Goal: Task Accomplishment & Management: Complete application form

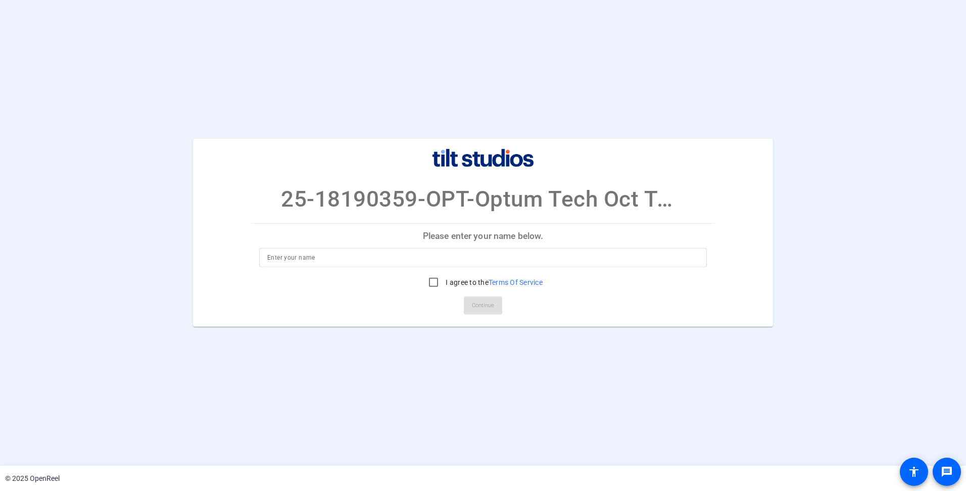
click at [399, 268] on div at bounding box center [483, 272] width 448 height 11
click at [398, 262] on input at bounding box center [483, 258] width 432 height 12
type input "[PERSON_NAME]"
click at [435, 287] on input "I agree to the Terms Of Service" at bounding box center [433, 282] width 20 height 20
checkbox input "true"
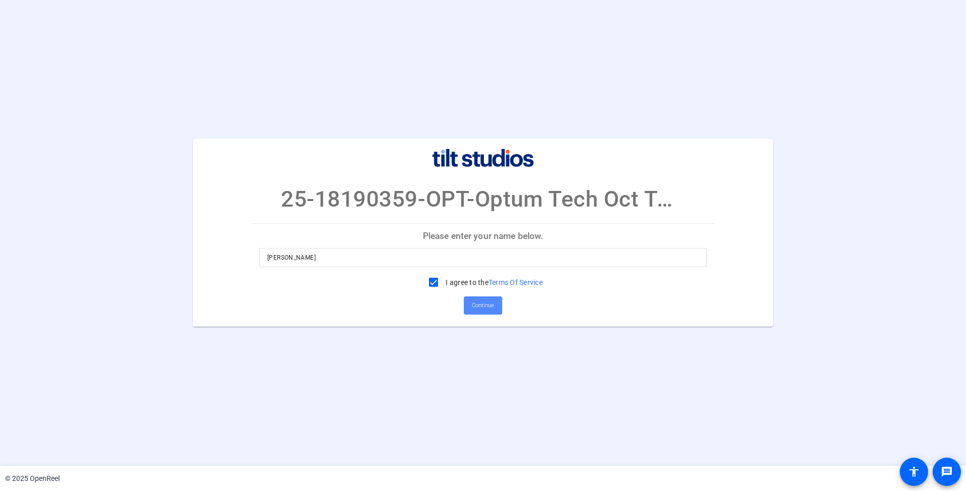
click at [486, 305] on span "Continue" at bounding box center [483, 305] width 22 height 15
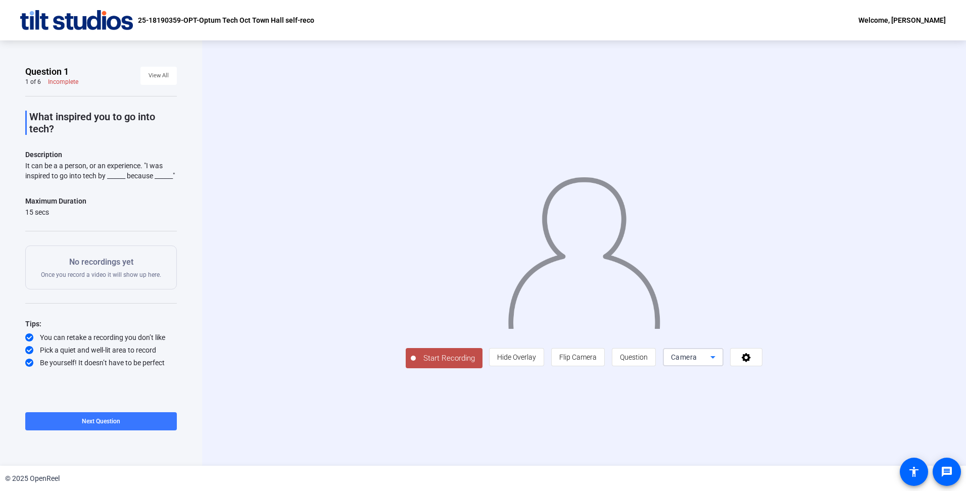
click at [712, 359] on icon at bounding box center [713, 357] width 12 height 12
click at [742, 376] on div at bounding box center [483, 245] width 966 height 491
click at [743, 362] on icon at bounding box center [747, 357] width 12 height 10
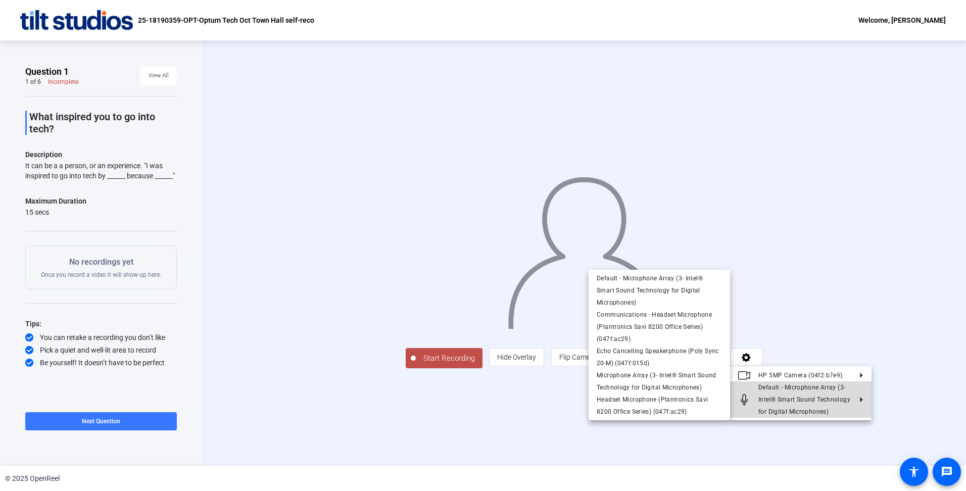
click at [767, 402] on span "Default - Microphone Array (3- Intel® Smart Sound Technology for Digital Microp…" at bounding box center [804, 399] width 92 height 31
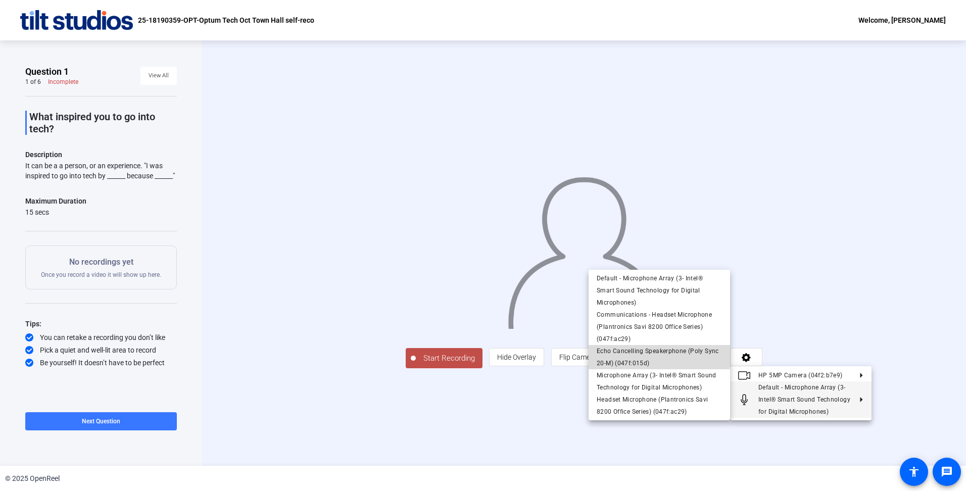
click at [643, 355] on span "Echo Cancelling Speakerphone (Poly Sync 20-M) (047f:015d)" at bounding box center [659, 357] width 125 height 24
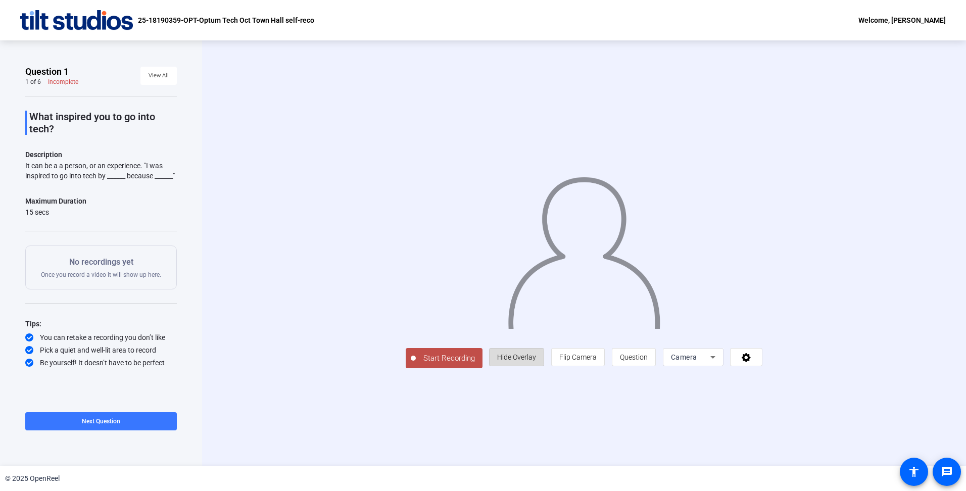
click at [536, 361] on span "Hide Overlay" at bounding box center [516, 357] width 39 height 8
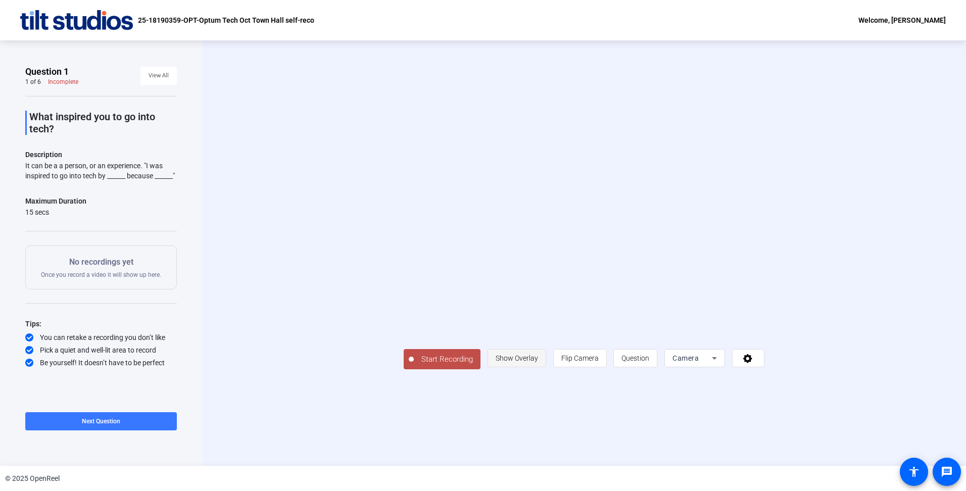
click at [538, 362] on span "Show Overlay" at bounding box center [517, 358] width 42 height 8
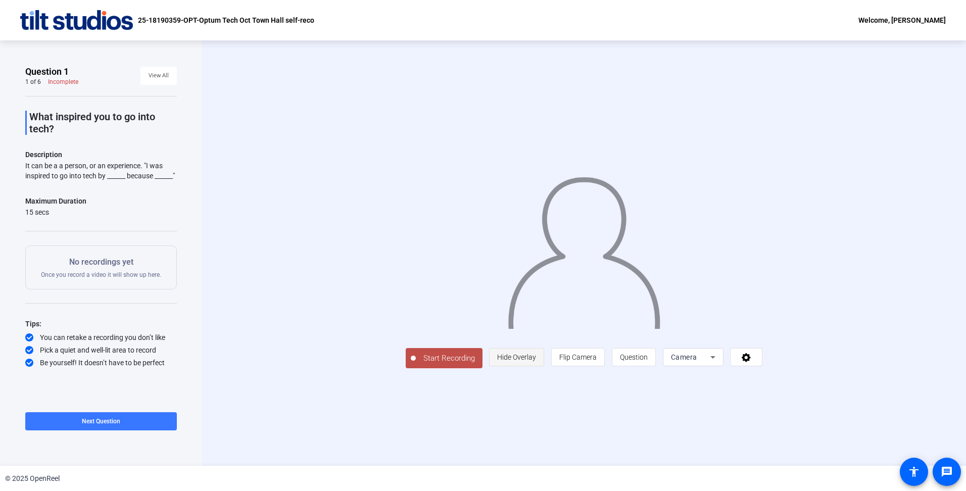
click at [536, 361] on span "Hide Overlay" at bounding box center [516, 357] width 39 height 8
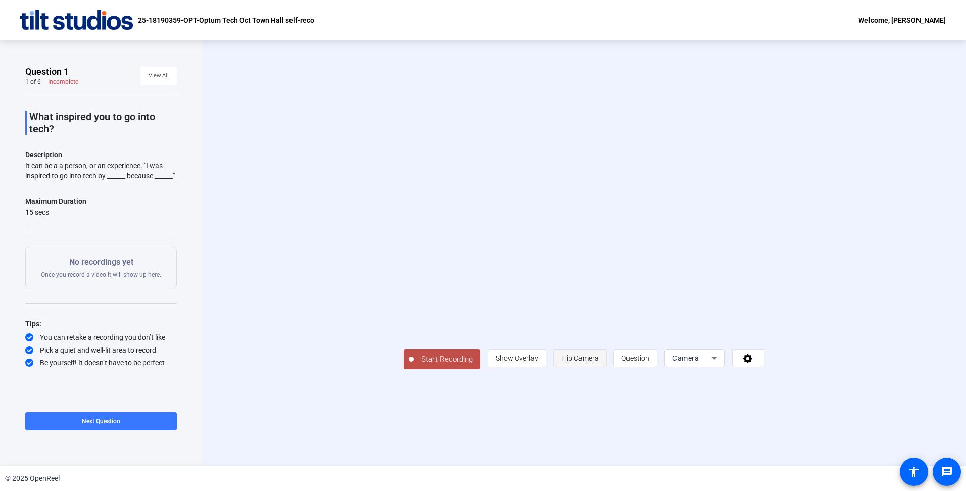
click at [599, 362] on span "Flip Camera" at bounding box center [579, 358] width 37 height 8
click at [754, 363] on icon at bounding box center [748, 358] width 12 height 10
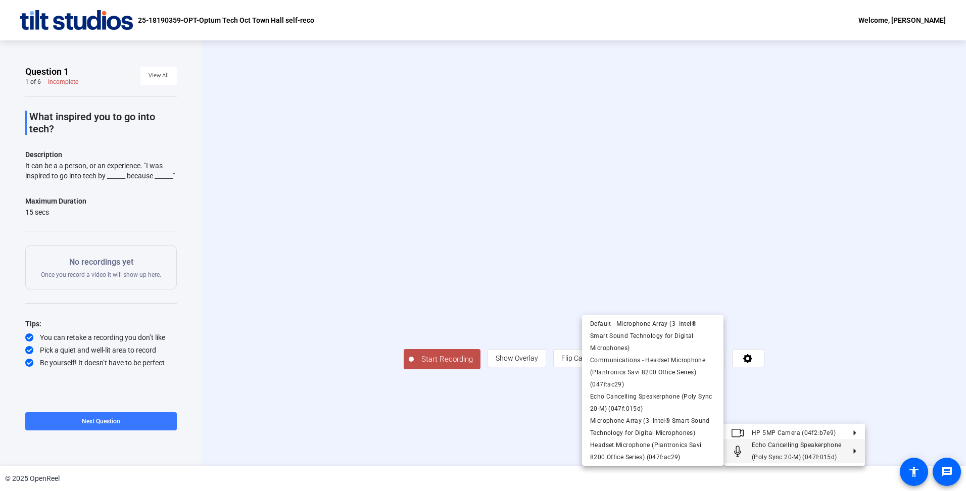
click at [543, 422] on div at bounding box center [483, 245] width 966 height 491
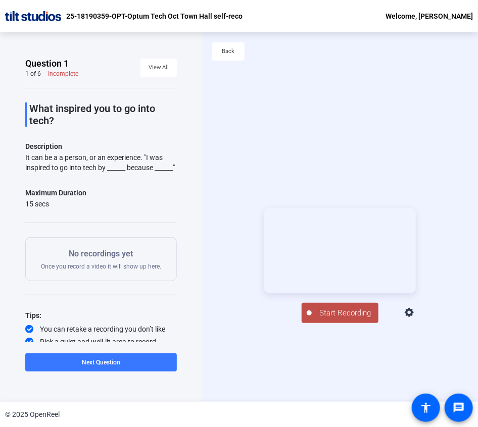
click at [414, 317] on icon at bounding box center [409, 312] width 9 height 9
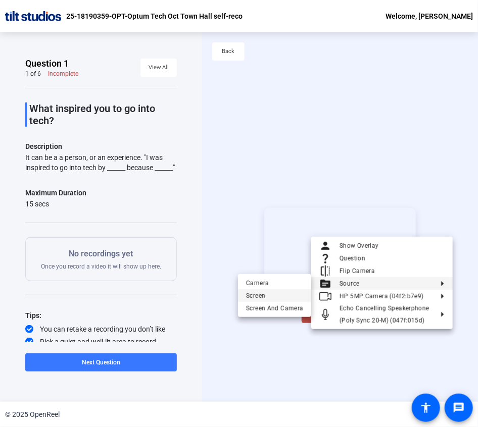
click at [273, 296] on span "Screen" at bounding box center [274, 296] width 57 height 12
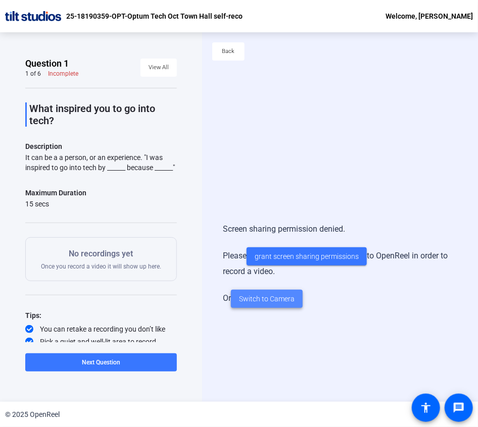
click at [263, 302] on span "Switch to Camera" at bounding box center [267, 299] width 56 height 11
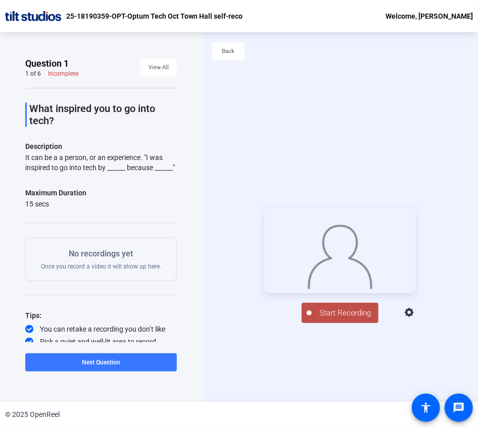
click at [354, 107] on div "Start Recording person Hide Overlay flip Flip Camera question_mark Question Cam…" at bounding box center [340, 266] width 276 height 370
click at [273, 82] on div "Start Recording person Hide Overlay flip Flip Camera question_mark Question Cam…" at bounding box center [340, 266] width 276 height 370
click at [353, 319] on span "Start Recording" at bounding box center [345, 314] width 67 height 12
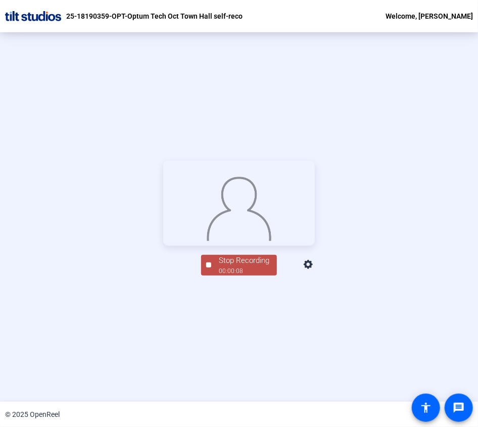
click at [247, 267] on div "Stop Recording" at bounding box center [244, 261] width 51 height 12
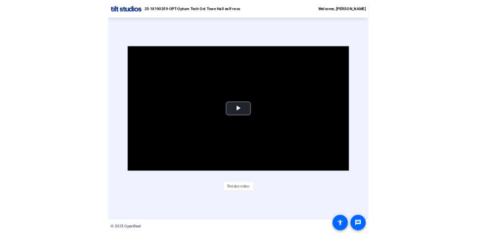
scroll to position [44, 0]
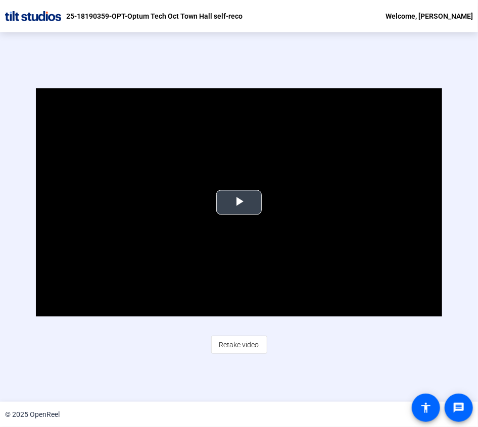
click at [239, 203] on span "Video Player" at bounding box center [239, 203] width 0 height 0
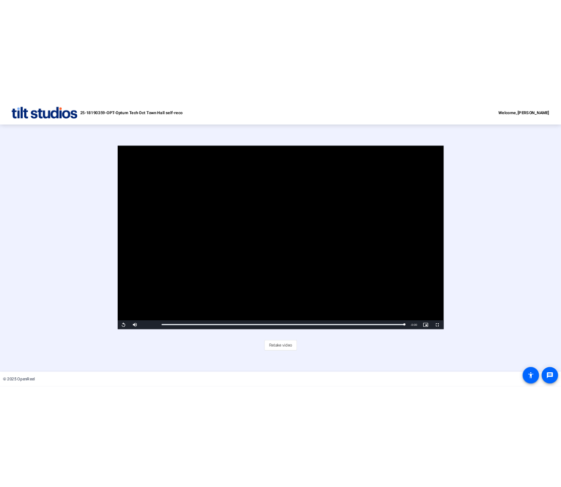
scroll to position [0, 0]
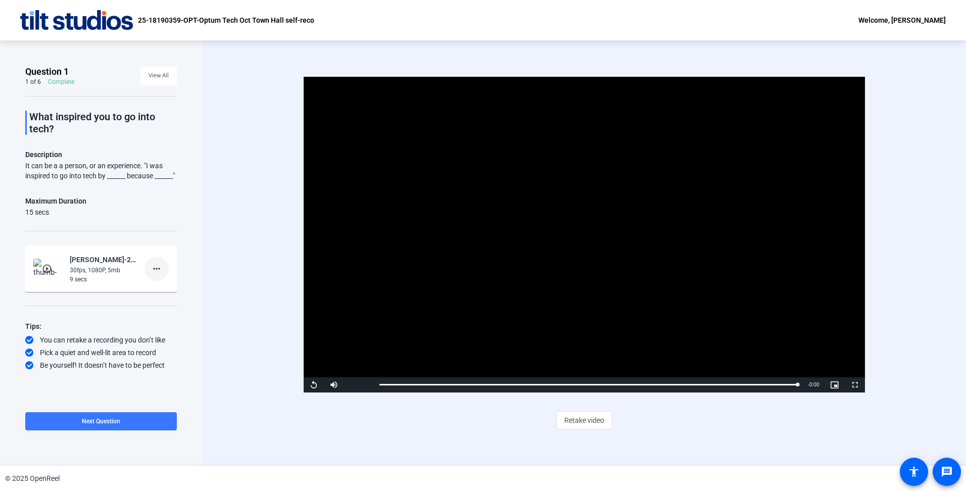
click at [164, 279] on span at bounding box center [157, 269] width 24 height 24
click at [167, 296] on span "Delete clip" at bounding box center [173, 300] width 40 height 12
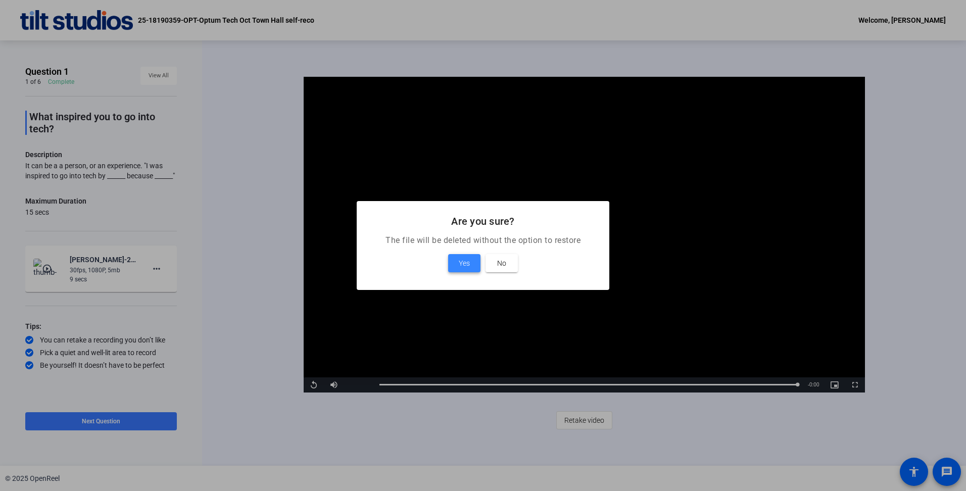
click at [452, 261] on span at bounding box center [464, 263] width 32 height 24
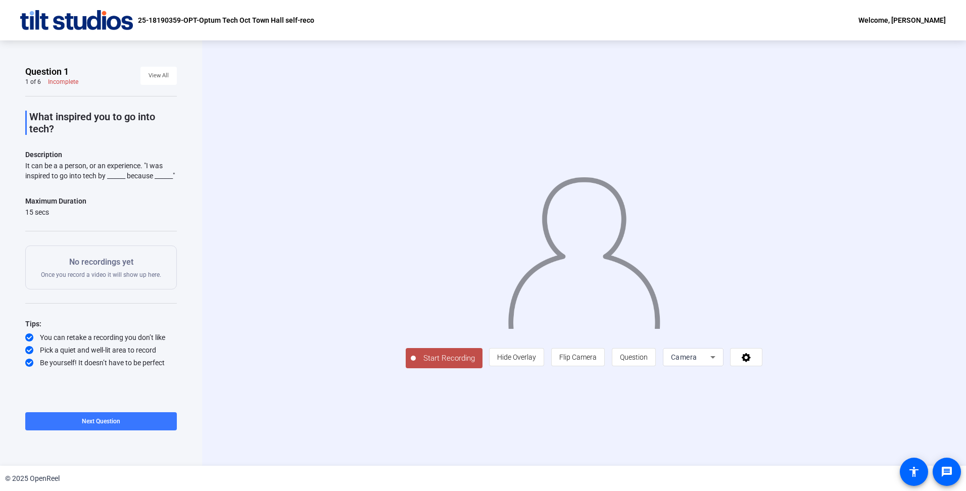
click at [416, 364] on span "Start Recording" at bounding box center [449, 359] width 67 height 12
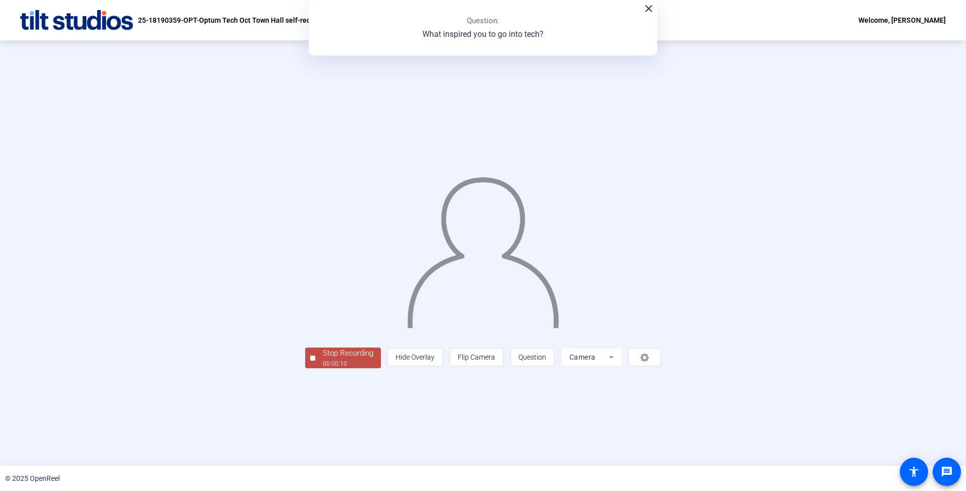
click at [323, 359] on div "Stop Recording" at bounding box center [348, 354] width 51 height 12
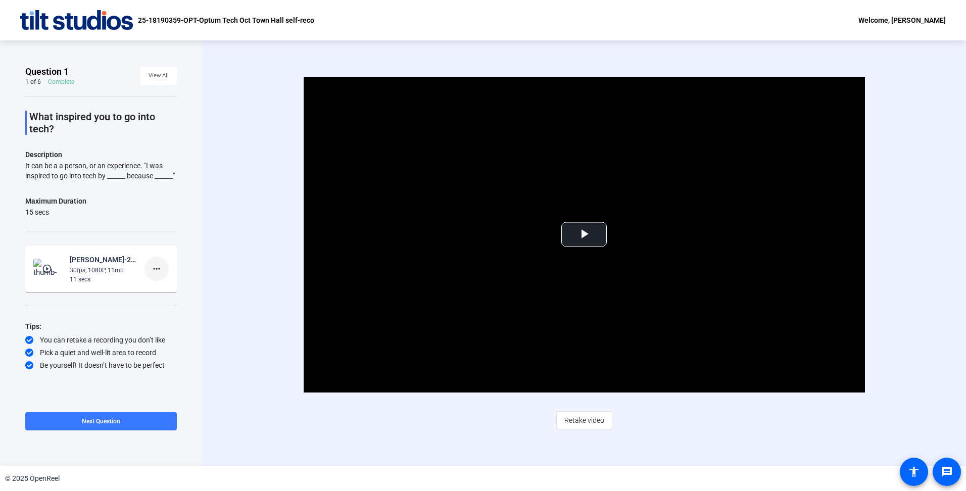
click at [160, 275] on mat-icon "more_horiz" at bounding box center [157, 269] width 12 height 12
click at [179, 300] on span "Delete clip" at bounding box center [173, 300] width 40 height 12
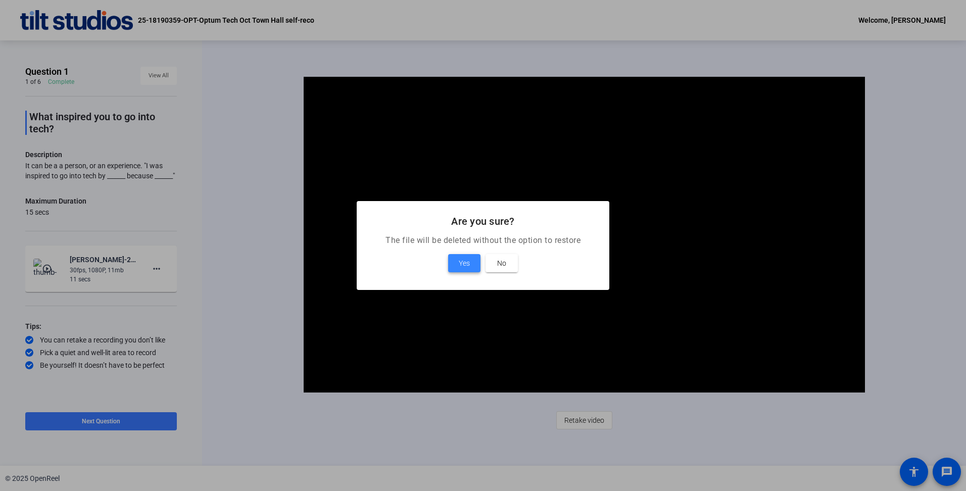
click at [462, 262] on span "Yes" at bounding box center [464, 263] width 11 height 12
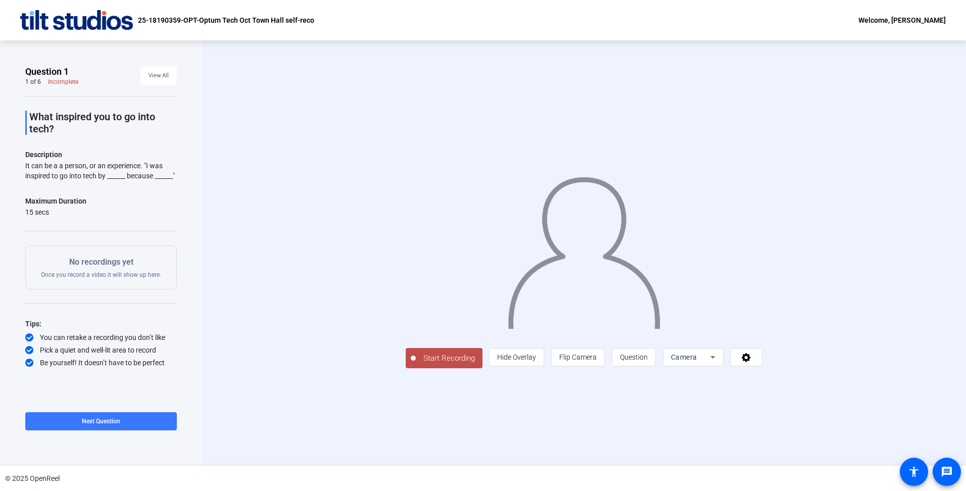
click at [416, 364] on span "Start Recording" at bounding box center [449, 359] width 67 height 12
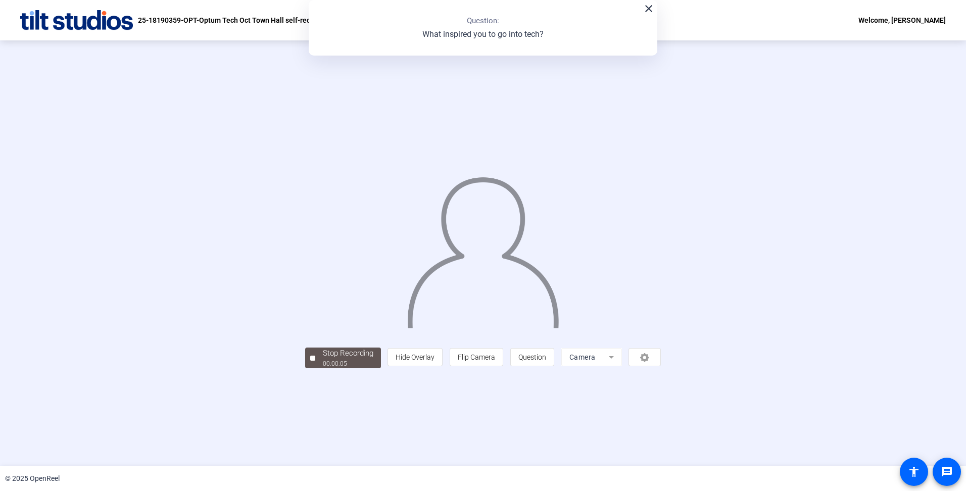
click at [323, 359] on div "Stop Recording" at bounding box center [348, 354] width 51 height 12
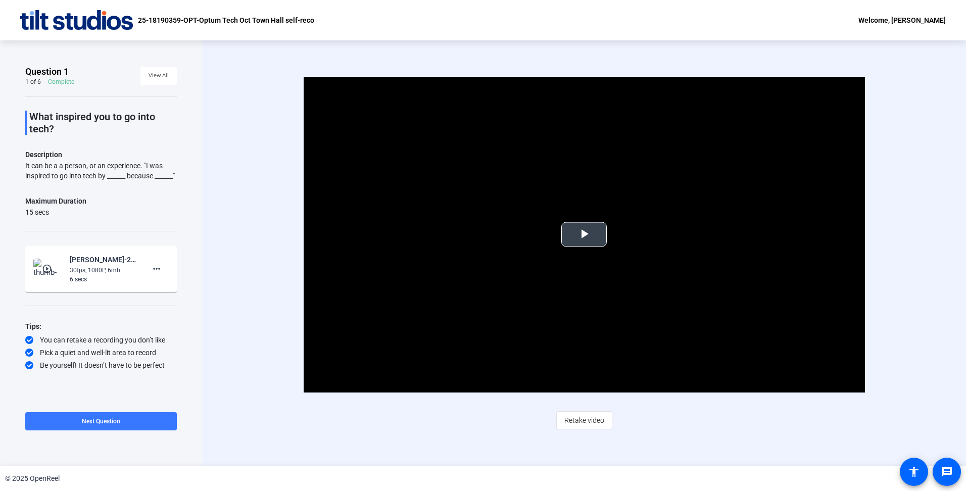
click at [584, 234] on span "Video Player" at bounding box center [584, 234] width 0 height 0
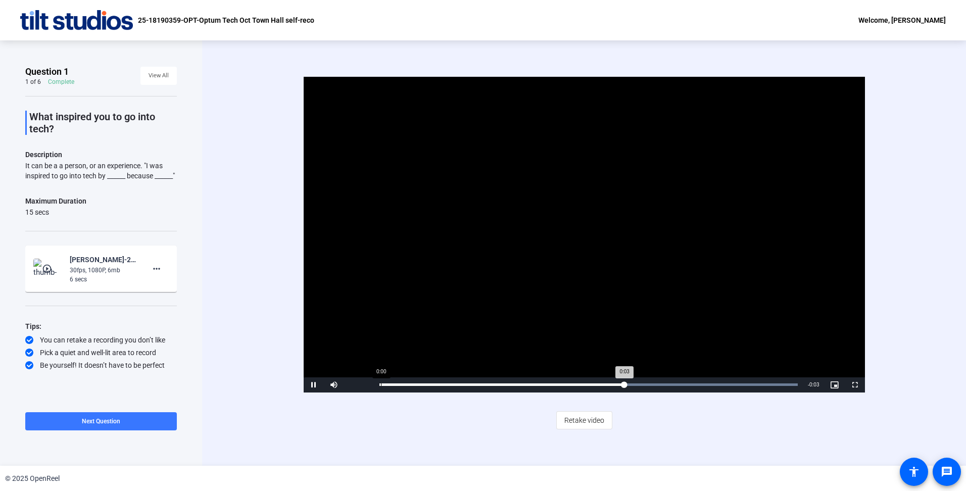
click at [381, 386] on div "0:00" at bounding box center [381, 385] width 1 height 3
click at [571, 417] on span "Retake video" at bounding box center [584, 420] width 40 height 19
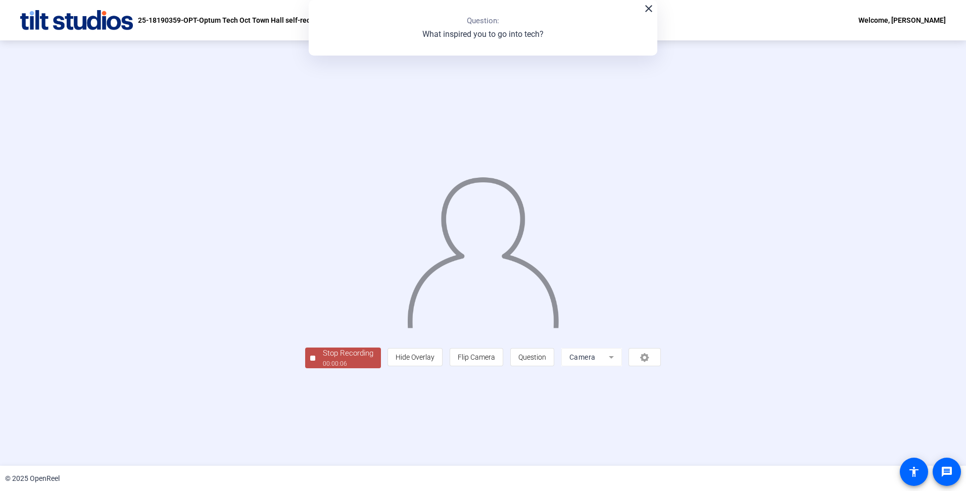
click at [323, 359] on div "Stop Recording" at bounding box center [348, 354] width 51 height 12
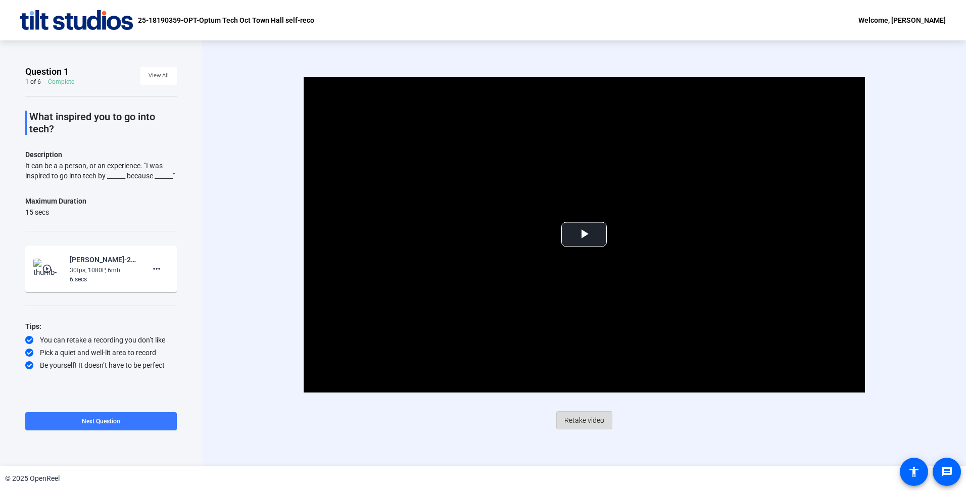
click at [581, 419] on span "Retake video" at bounding box center [584, 420] width 40 height 19
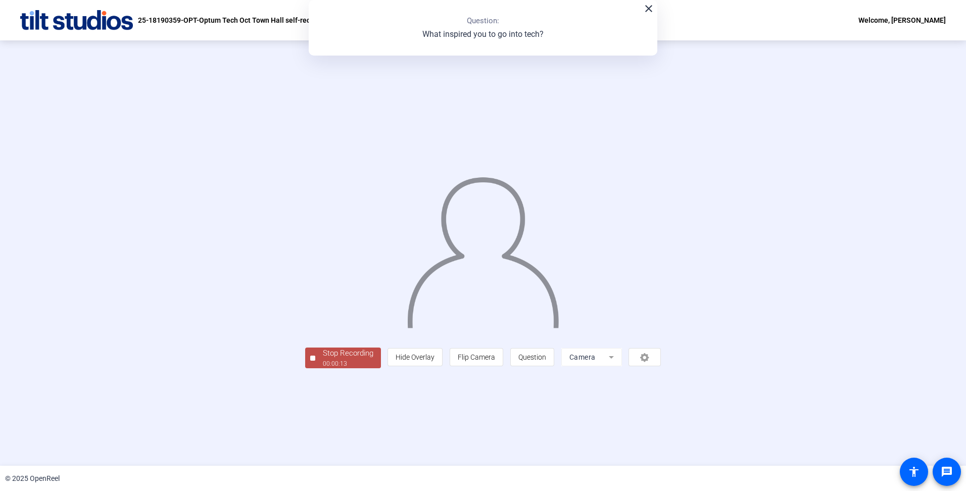
click at [315, 368] on span "Stop Recording 00:00:13" at bounding box center [348, 358] width 66 height 21
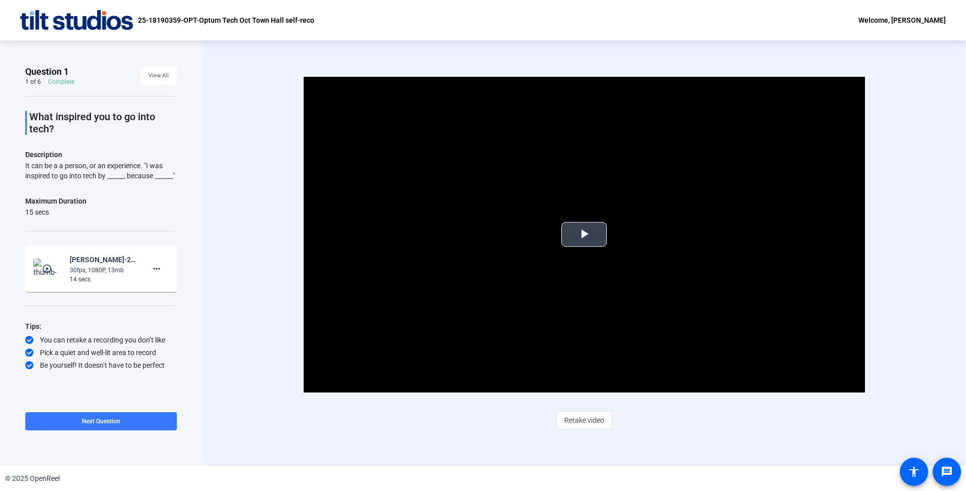
click at [584, 234] on span "Video Player" at bounding box center [584, 234] width 0 height 0
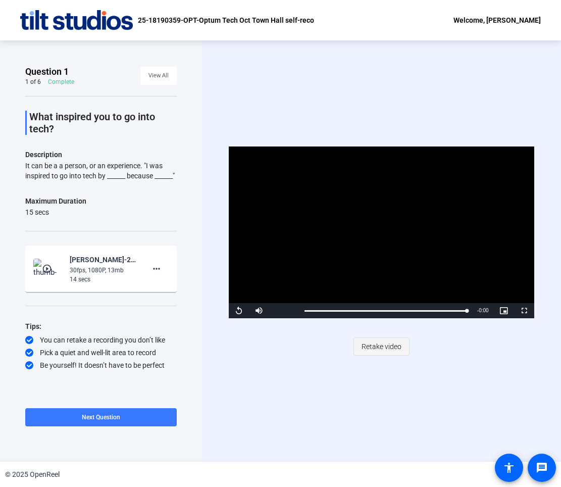
click at [398, 347] on span "Retake video" at bounding box center [382, 346] width 40 height 19
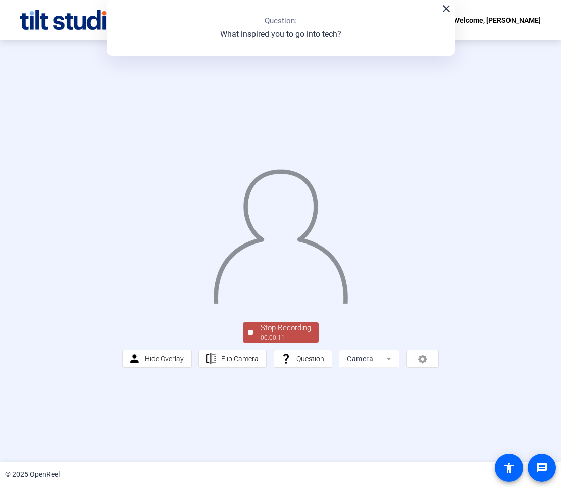
click at [317, 343] on span "Stop Recording 00:00:11" at bounding box center [286, 332] width 66 height 21
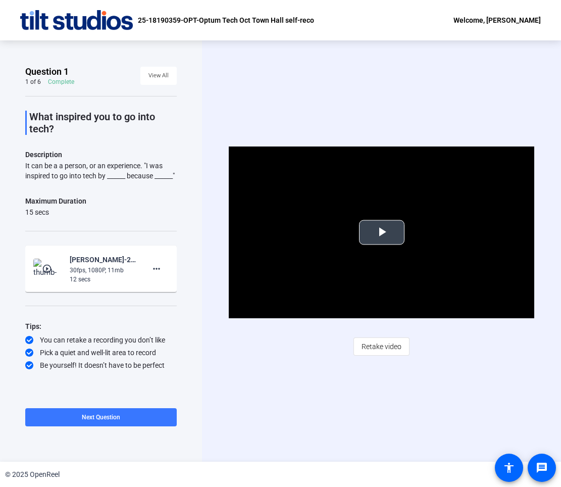
click at [382, 232] on span "Video Player" at bounding box center [382, 232] width 0 height 0
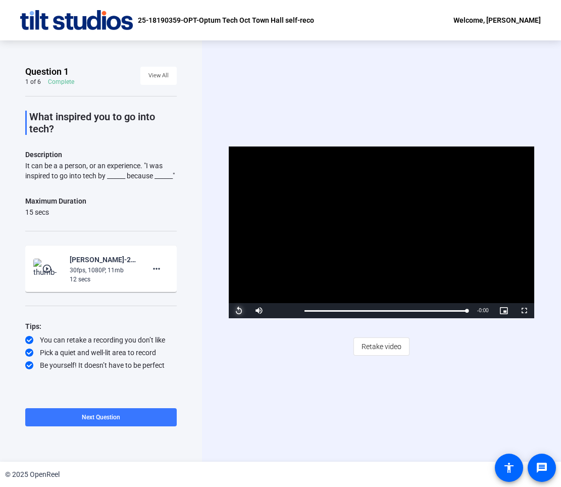
click at [236, 311] on span "Video Player" at bounding box center [239, 311] width 20 height 0
click at [107, 418] on span "Next Question" at bounding box center [101, 417] width 38 height 7
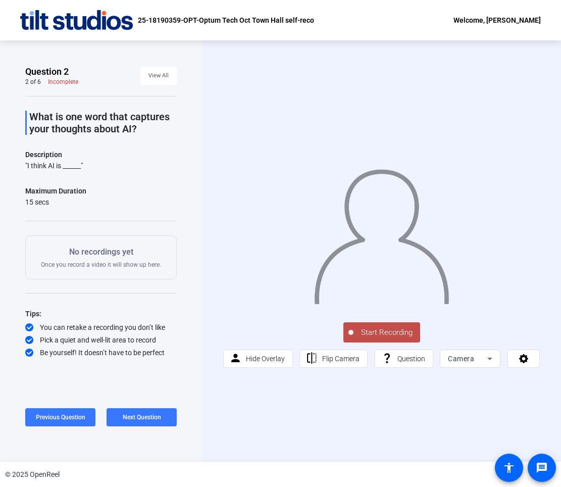
click at [388, 331] on span "Start Recording" at bounding box center [387, 333] width 67 height 12
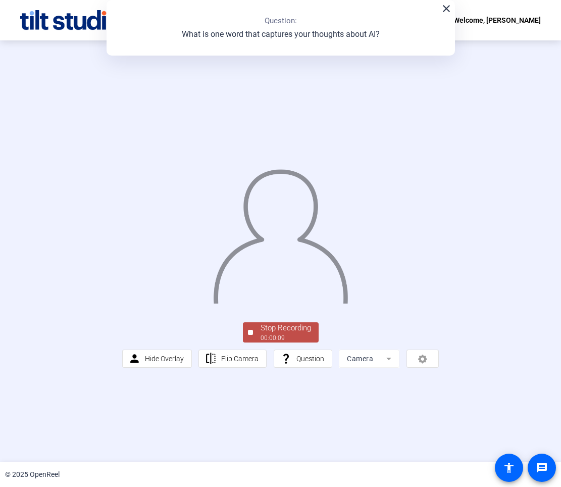
click at [254, 343] on span "Stop Recording 00:00:09" at bounding box center [286, 332] width 66 height 21
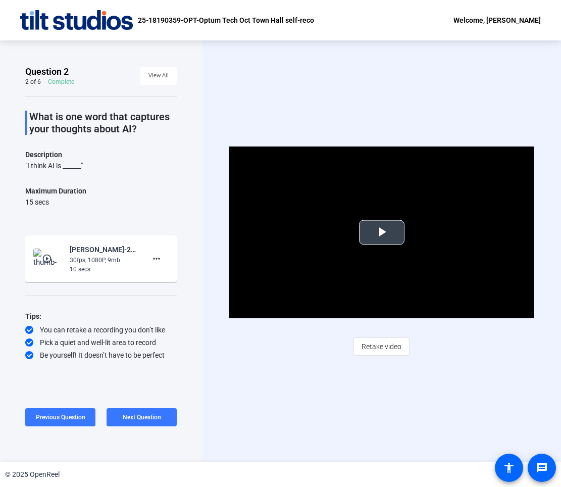
click at [382, 232] on span "Video Player" at bounding box center [382, 232] width 0 height 0
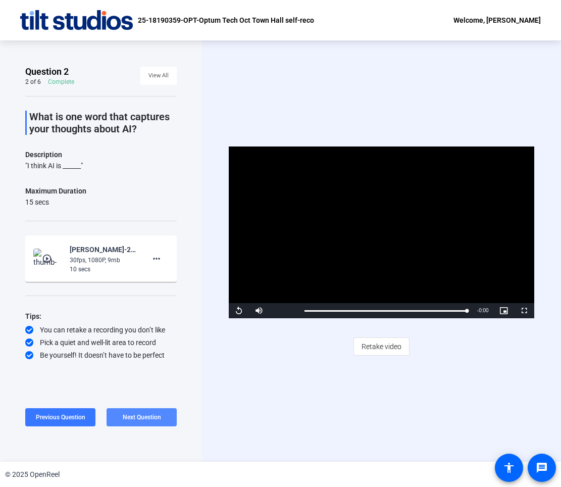
click at [148, 420] on span "Next Question" at bounding box center [142, 417] width 38 height 7
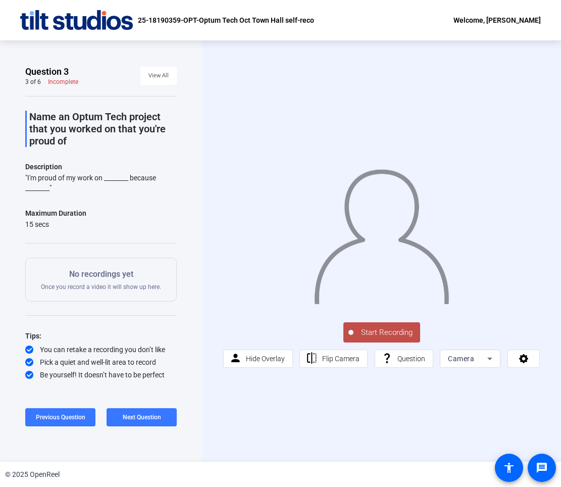
click at [381, 330] on span "Start Recording" at bounding box center [387, 333] width 67 height 12
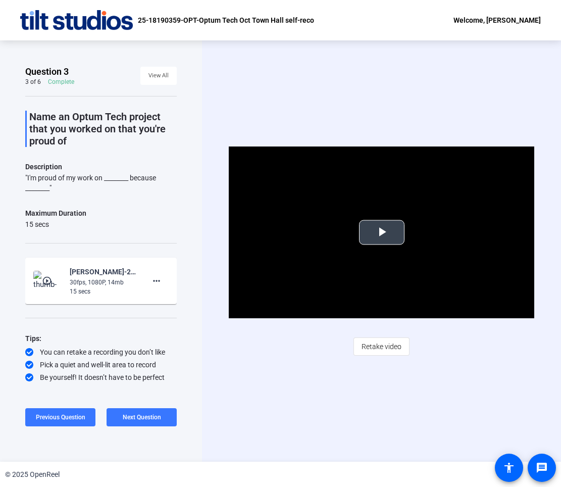
click at [382, 232] on span "Video Player" at bounding box center [382, 232] width 0 height 0
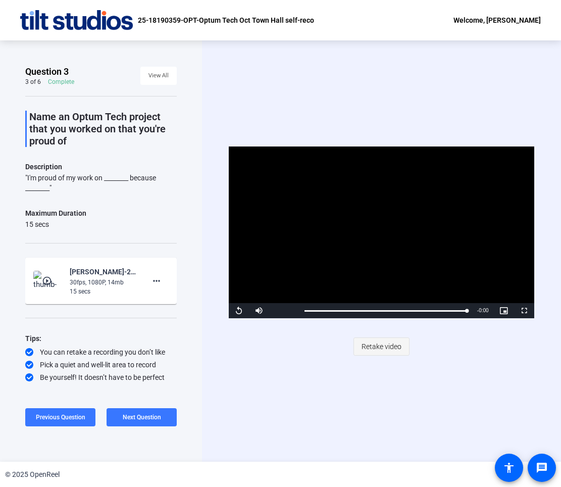
click at [392, 341] on span "Retake video" at bounding box center [382, 346] width 40 height 19
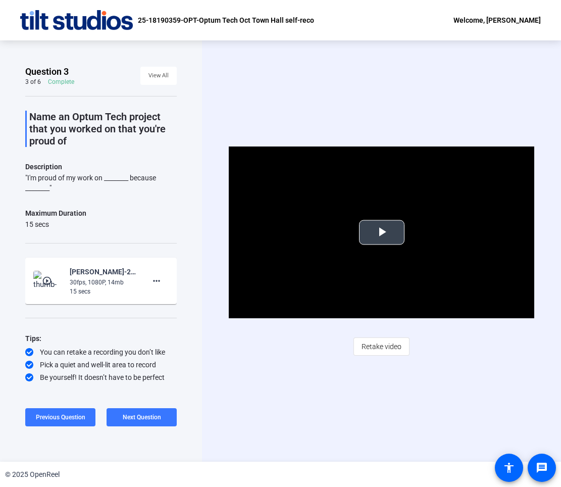
click at [382, 232] on span "Video Player" at bounding box center [382, 232] width 0 height 0
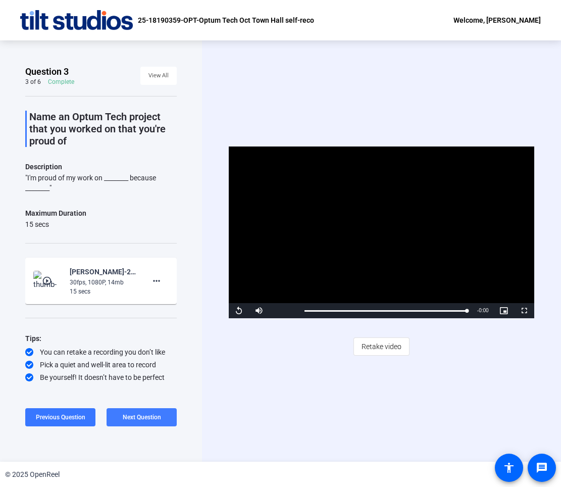
click at [141, 417] on span "Next Question" at bounding box center [142, 417] width 38 height 7
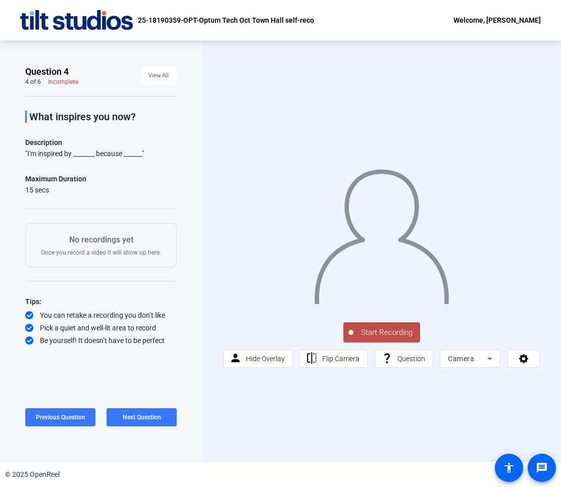
click at [399, 334] on span "Start Recording" at bounding box center [387, 333] width 67 height 12
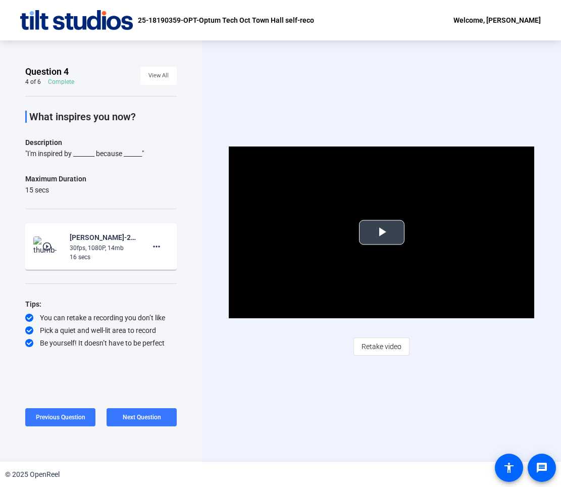
click at [382, 232] on span "Video Player" at bounding box center [382, 232] width 0 height 0
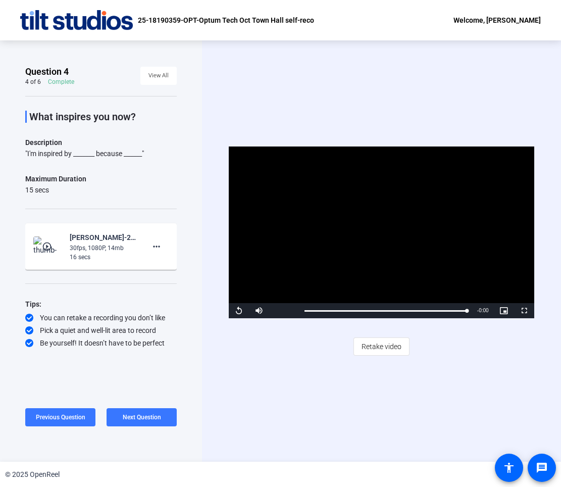
click at [430, 413] on div "Video Player is loading. Play Video Replay Mute 100% Current Time 0:15 / Durati…" at bounding box center [381, 250] width 359 height 421
click at [258, 311] on span "Video Player" at bounding box center [259, 311] width 20 height 0
click at [58, 423] on span at bounding box center [60, 417] width 70 height 24
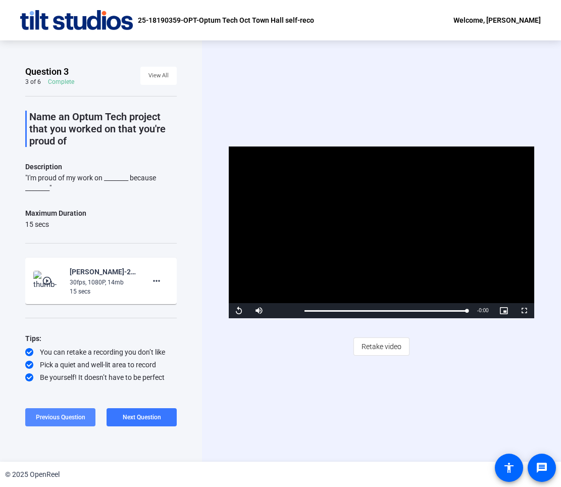
click at [58, 423] on span at bounding box center [60, 417] width 70 height 24
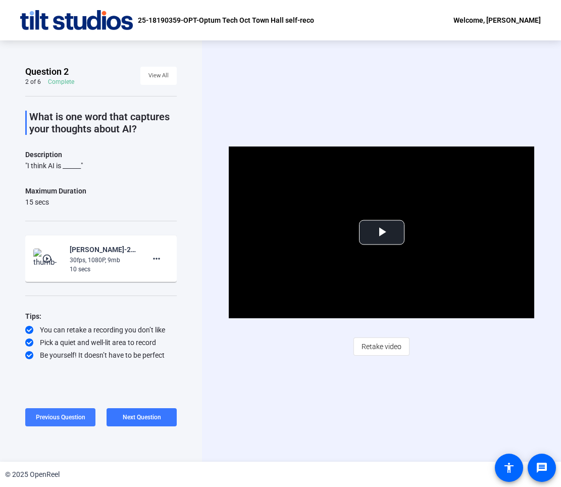
click at [58, 423] on span at bounding box center [60, 417] width 70 height 24
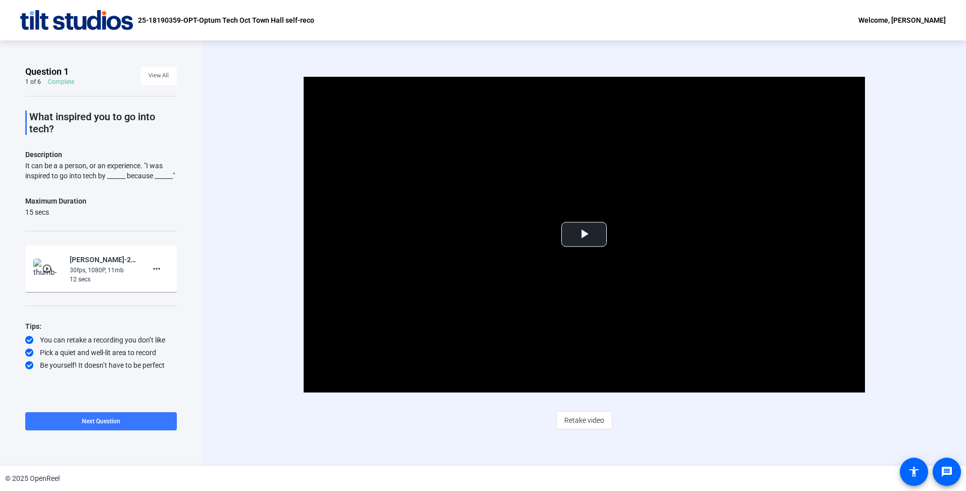
click at [41, 70] on span "Question 1" at bounding box center [46, 72] width 43 height 12
click at [636, 409] on div "Video Player is loading. Play Video Play Mute Current Time 0:00 / Duration 0:12…" at bounding box center [583, 253] width 649 height 353
click at [40, 64] on div "Question 1 1 of 6 Complete View All What inspired you to go into tech? Descript…" at bounding box center [101, 252] width 202 height 425
click at [872, 18] on div "Welcome, [PERSON_NAME]" at bounding box center [901, 20] width 87 height 12
click at [241, 104] on div at bounding box center [483, 245] width 966 height 491
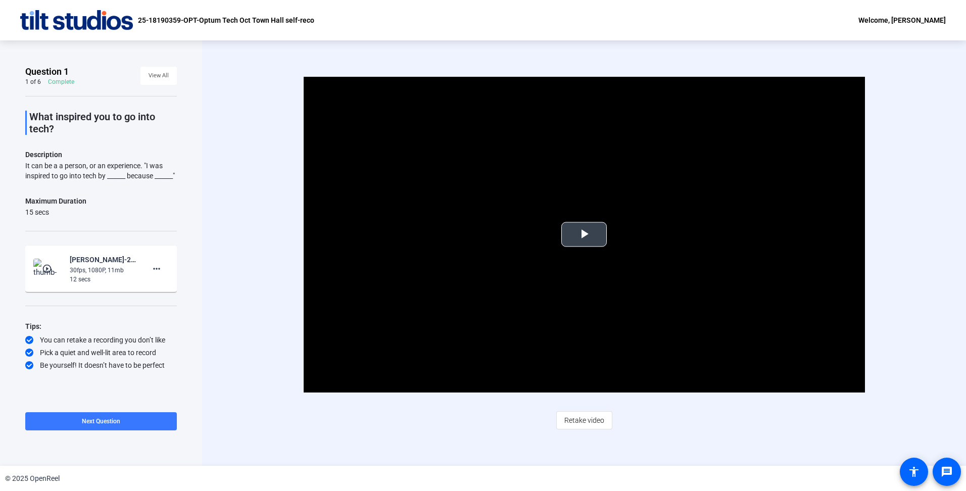
click at [337, 207] on video "Video Player" at bounding box center [584, 235] width 561 height 316
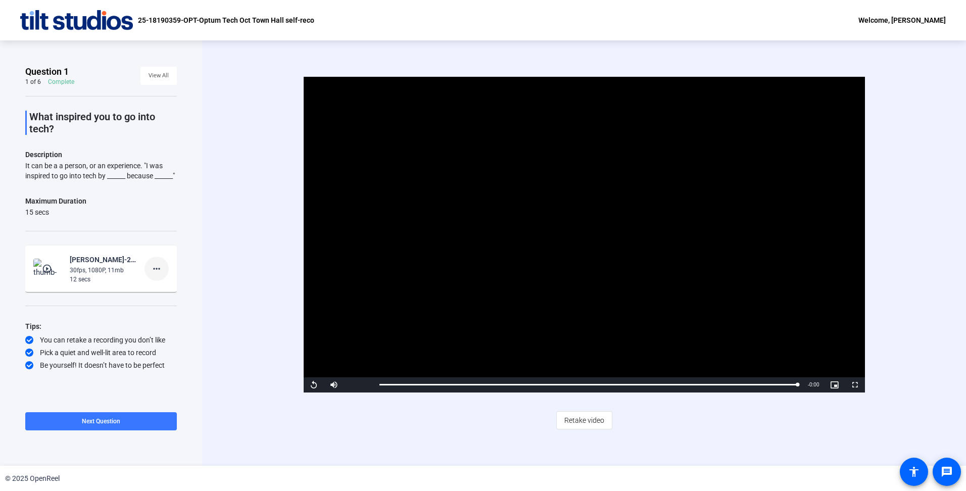
click at [159, 275] on mat-icon "more_horiz" at bounding box center [157, 269] width 12 height 12
click at [177, 301] on span "Delete clip" at bounding box center [173, 300] width 40 height 12
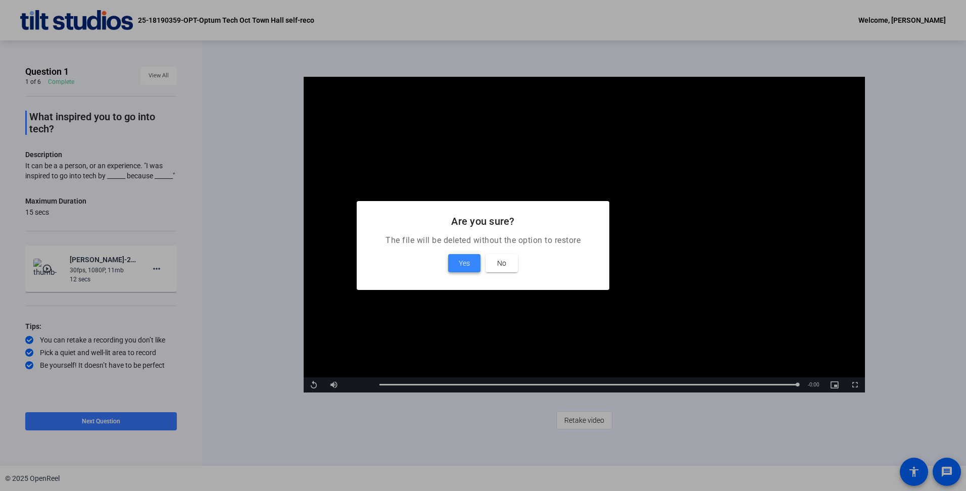
click at [471, 267] on span at bounding box center [464, 263] width 32 height 24
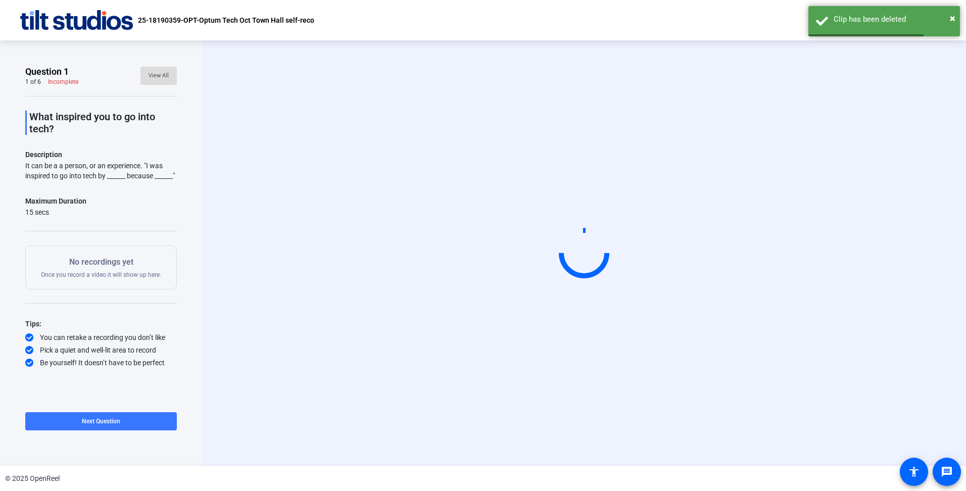
click at [158, 71] on span "View All" at bounding box center [159, 75] width 20 height 15
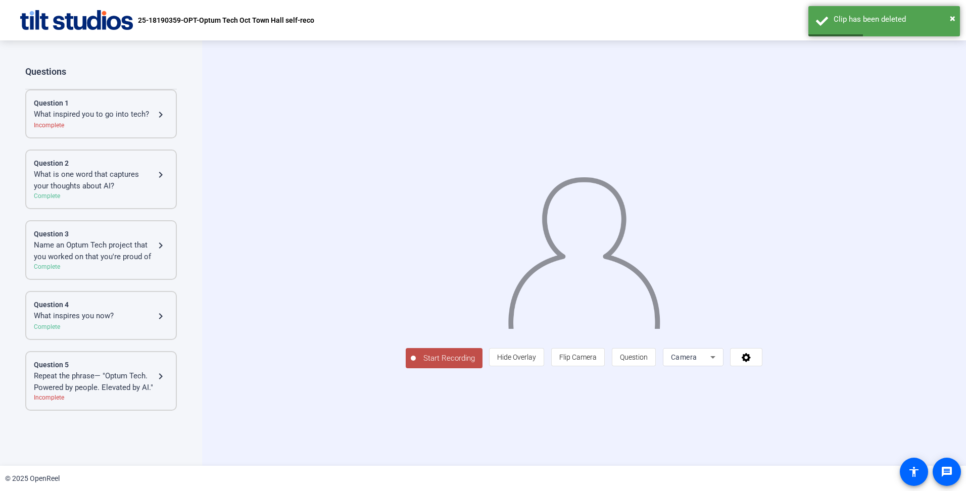
click at [142, 190] on div "What is one word that captures your thoughts about AI?" at bounding box center [94, 180] width 121 height 23
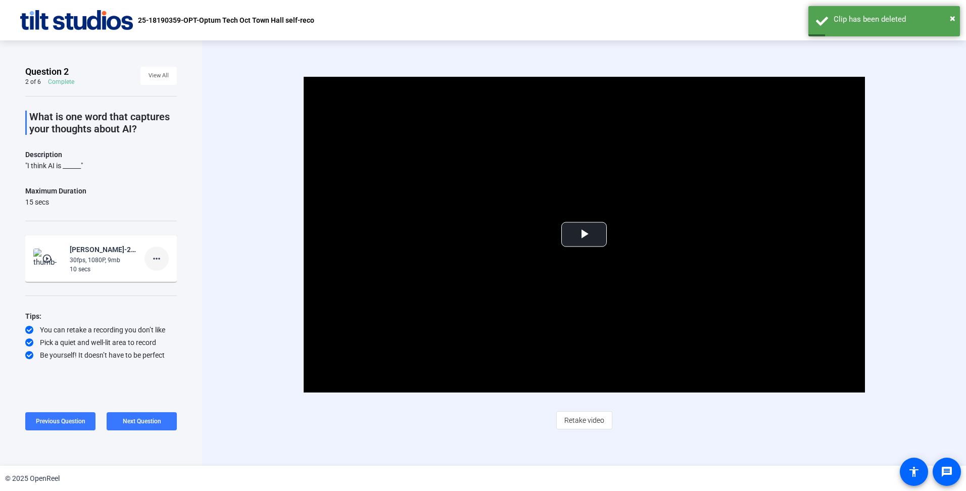
click at [155, 264] on mat-icon "more_horiz" at bounding box center [157, 259] width 12 height 12
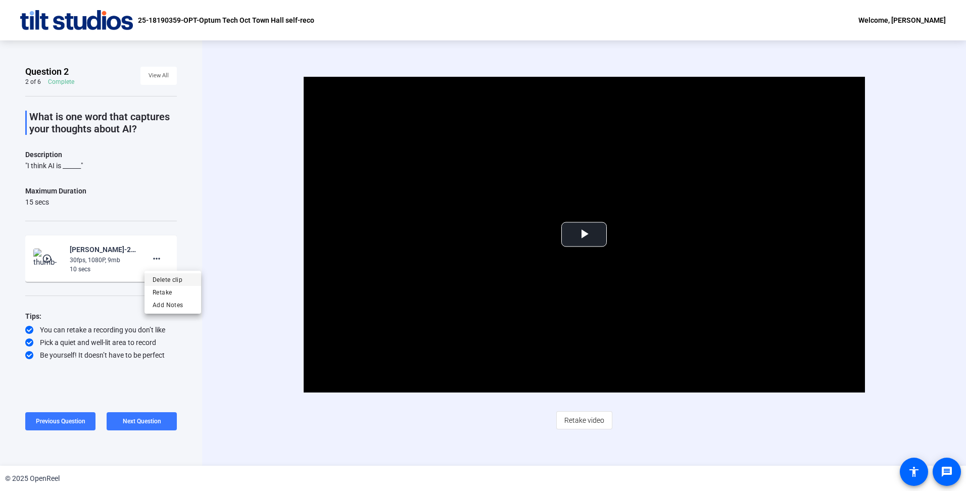
click at [167, 281] on span "Delete clip" at bounding box center [173, 279] width 40 height 12
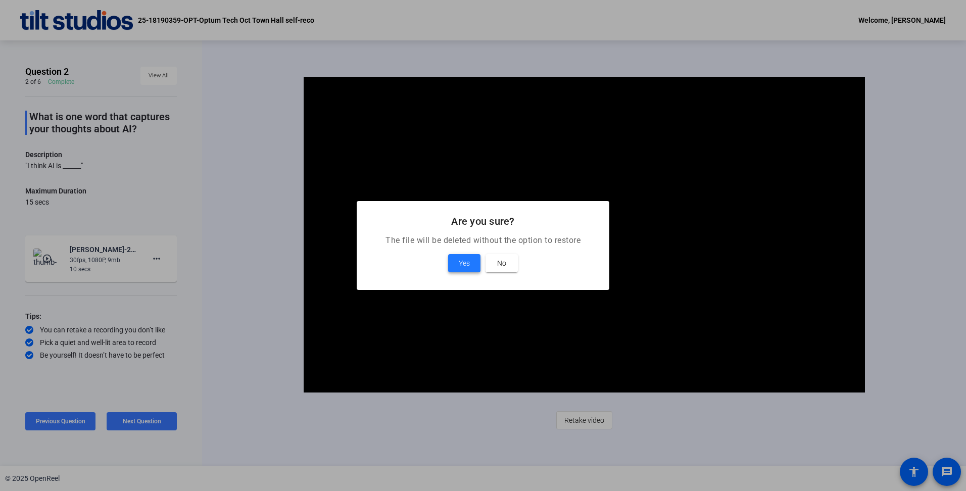
click at [455, 258] on span at bounding box center [464, 263] width 32 height 24
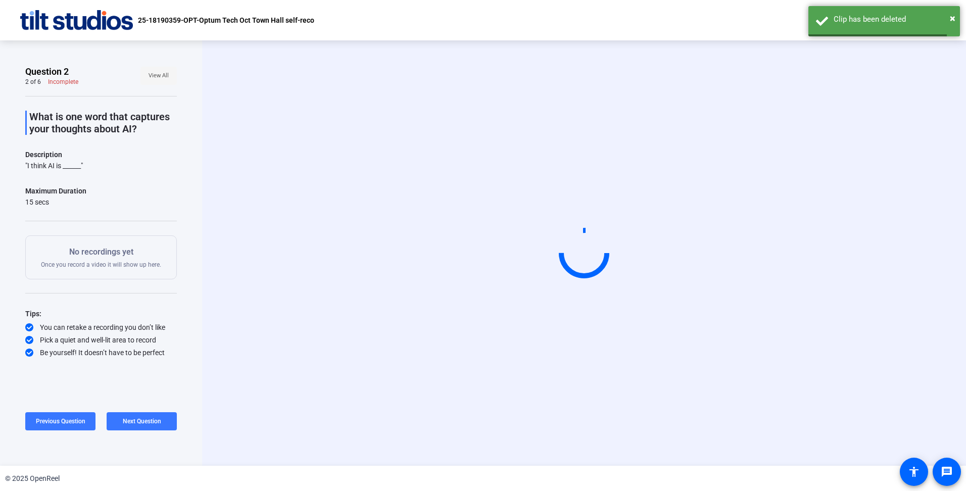
click at [155, 76] on span "View All" at bounding box center [159, 75] width 20 height 15
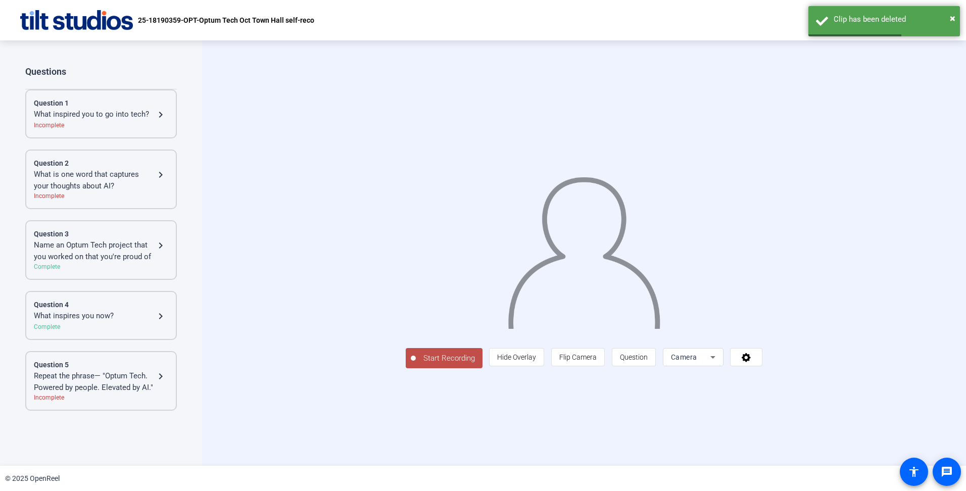
click at [158, 243] on mat-icon "navigate_next" at bounding box center [161, 246] width 12 height 12
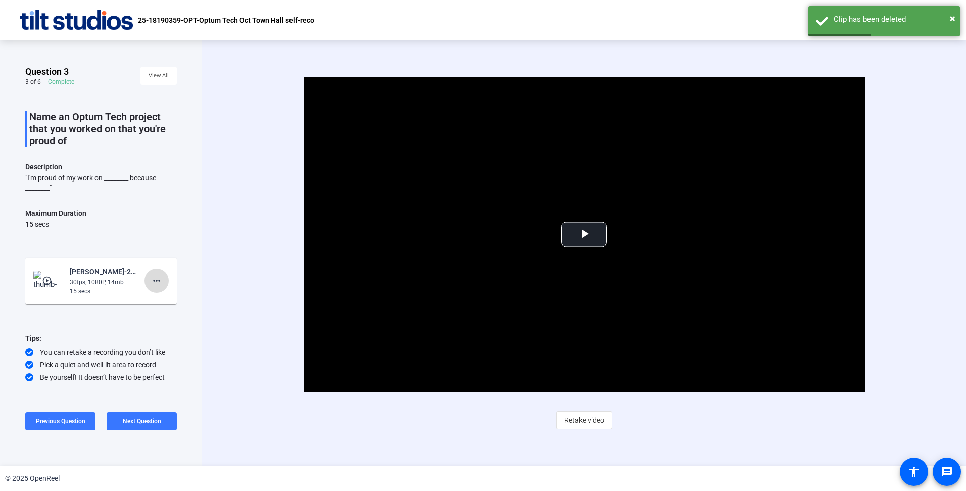
click at [161, 285] on mat-icon "more_horiz" at bounding box center [157, 281] width 12 height 12
click at [177, 302] on span "Delete clip" at bounding box center [173, 302] width 40 height 12
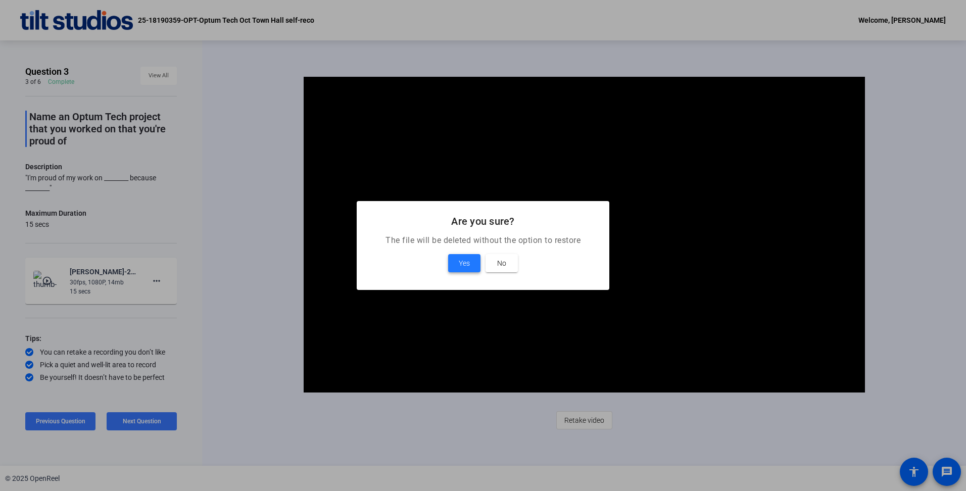
click at [461, 266] on span "Yes" at bounding box center [464, 263] width 11 height 12
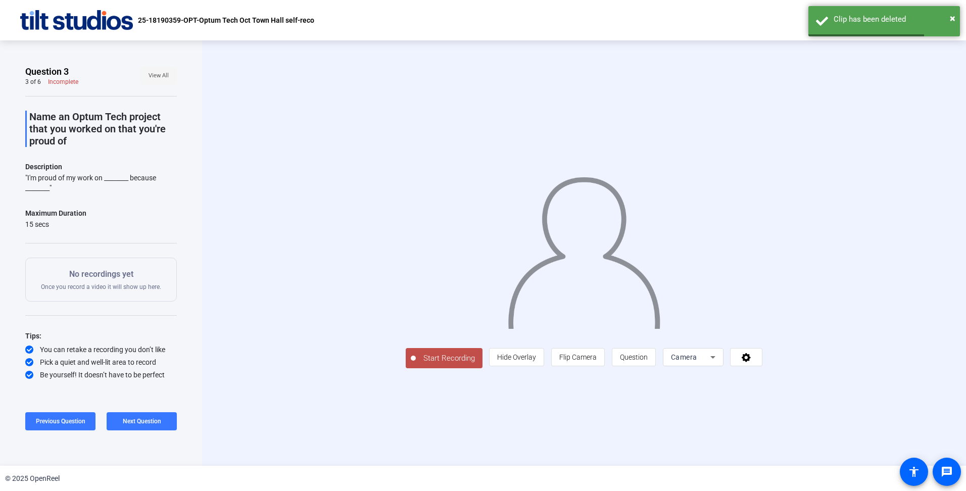
click at [150, 78] on span "View All" at bounding box center [159, 75] width 20 height 15
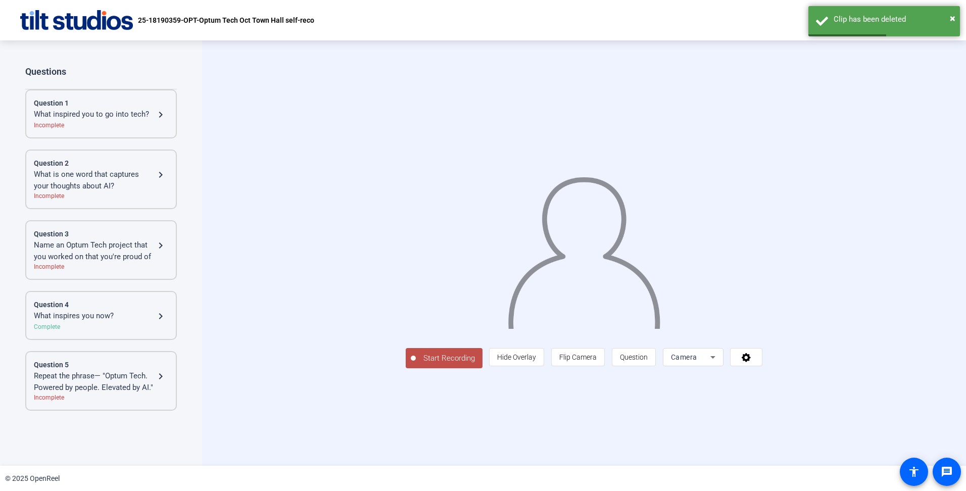
click at [143, 310] on div "What inspires you now?" at bounding box center [94, 316] width 121 height 12
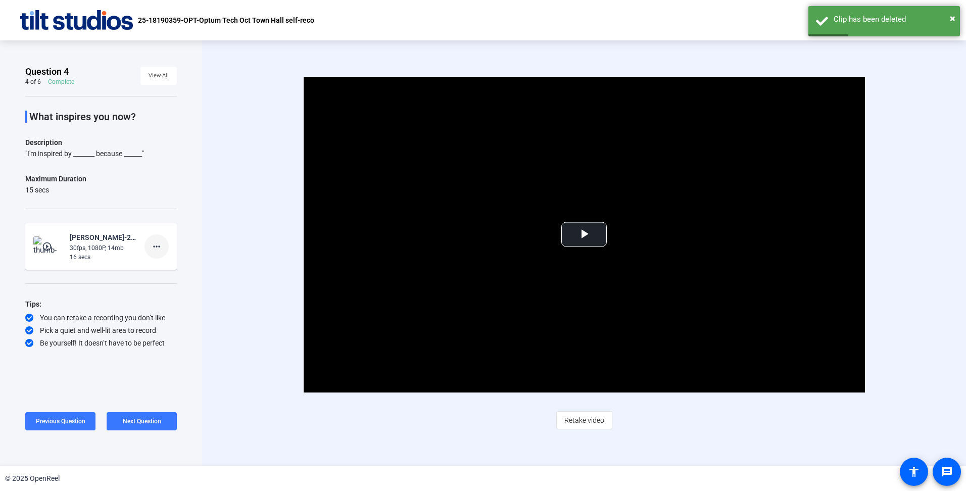
click at [163, 249] on span at bounding box center [157, 246] width 24 height 24
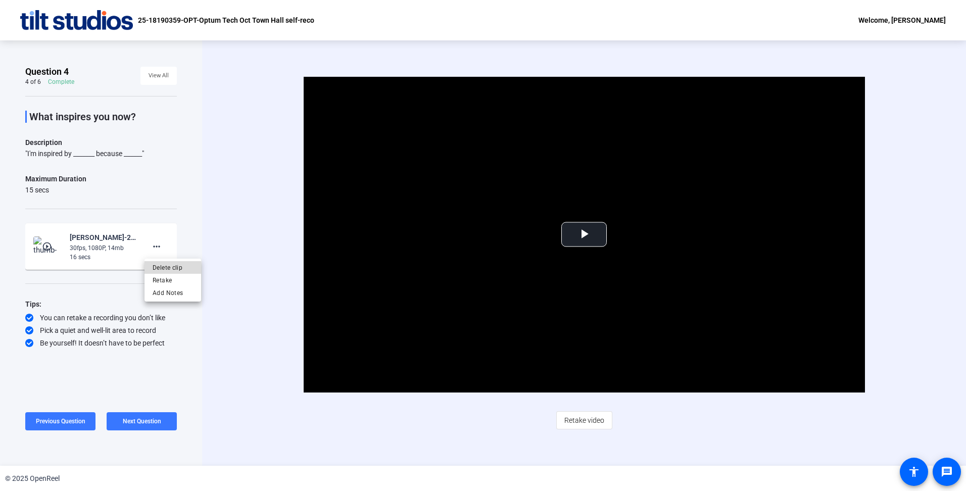
click at [169, 266] on span "Delete clip" at bounding box center [173, 267] width 40 height 12
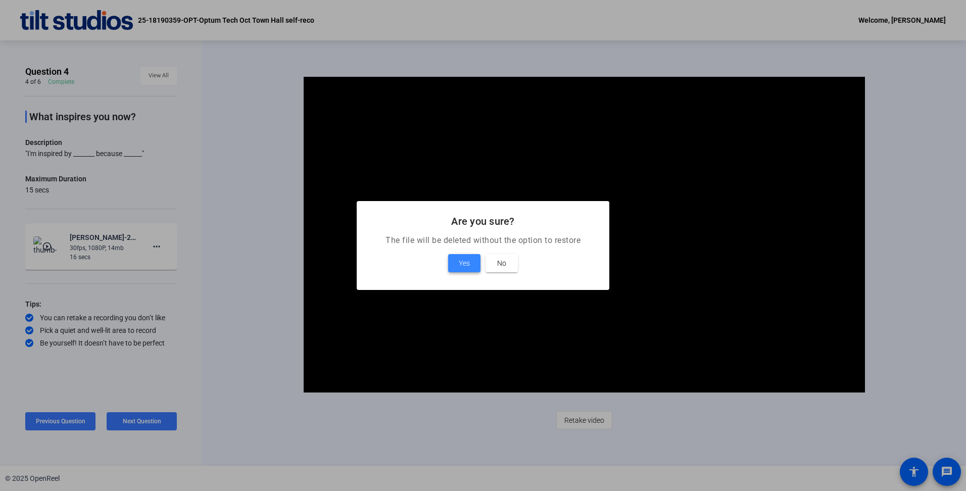
click at [463, 269] on span "Yes" at bounding box center [464, 263] width 11 height 12
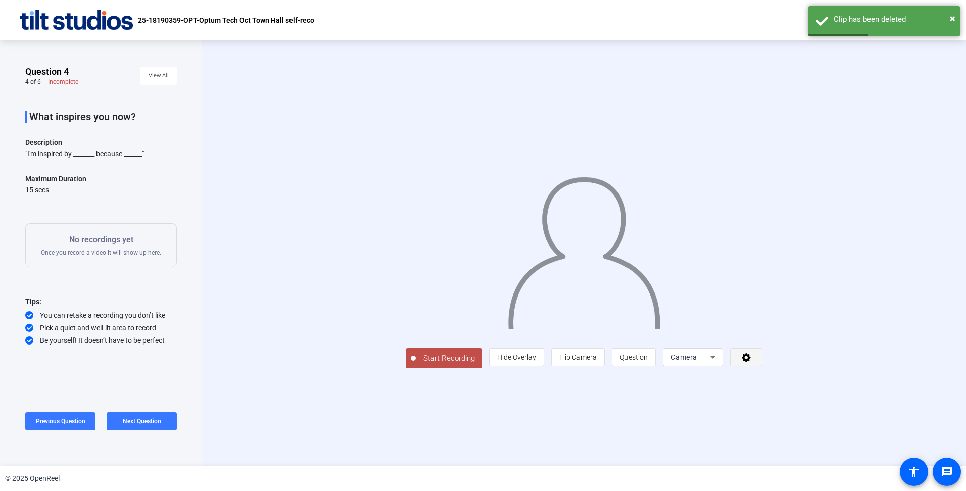
click at [751, 362] on icon at bounding box center [746, 357] width 9 height 9
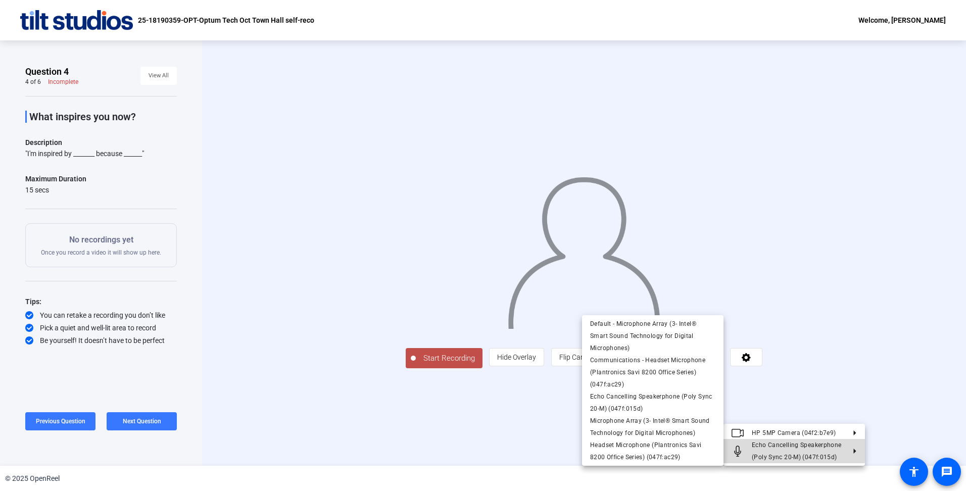
click at [784, 450] on span "Echo Cancelling Speakerphone (Poly Sync 20-M) (047f:015d)" at bounding box center [798, 451] width 93 height 24
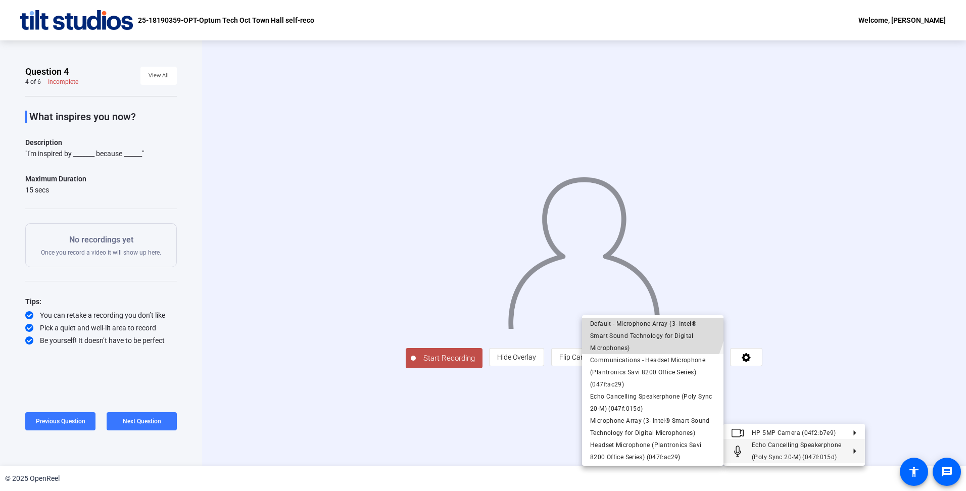
click at [651, 336] on span "Default - Microphone Array (3- Intel® Smart Sound Technology for Digital Microp…" at bounding box center [643, 335] width 106 height 31
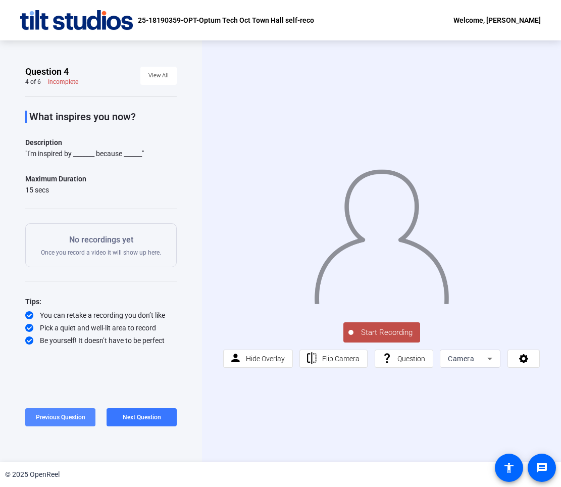
click at [73, 417] on span "Previous Question" at bounding box center [61, 417] width 50 height 7
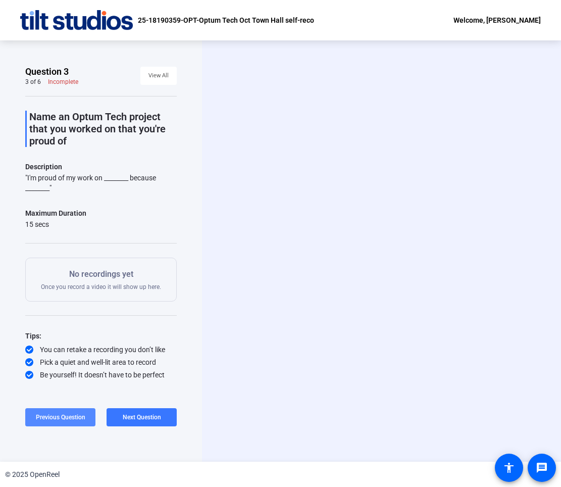
click at [73, 417] on span "Previous Question" at bounding box center [61, 417] width 50 height 7
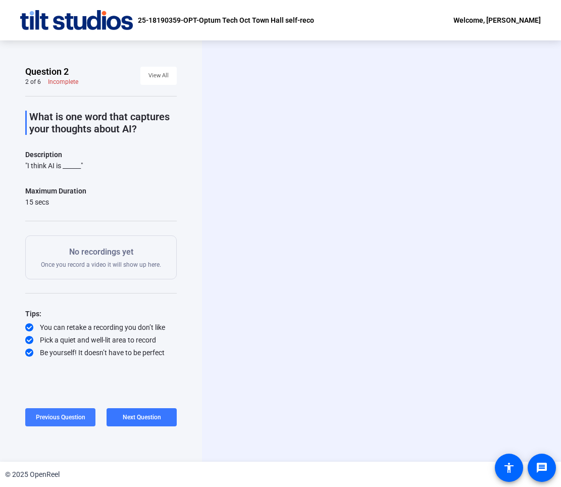
click at [73, 417] on span "Previous Question" at bounding box center [61, 417] width 50 height 7
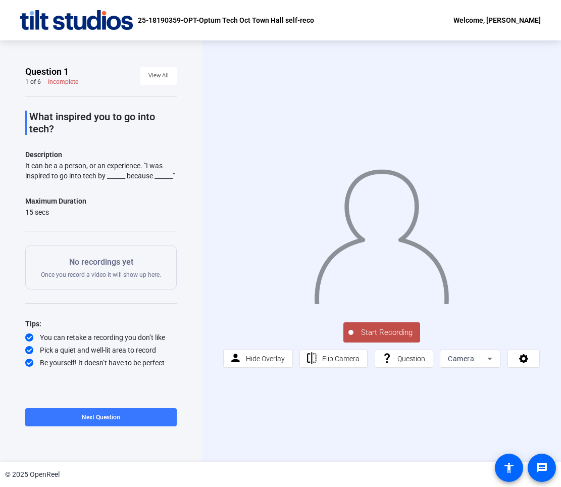
click at [382, 327] on span "Start Recording" at bounding box center [387, 333] width 67 height 12
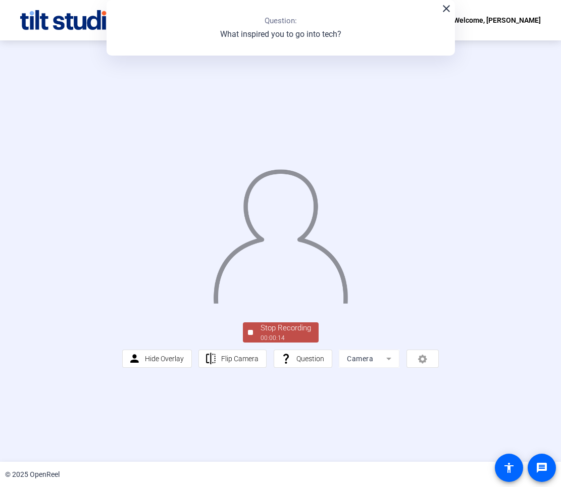
click at [277, 334] on div "Stop Recording" at bounding box center [286, 328] width 51 height 12
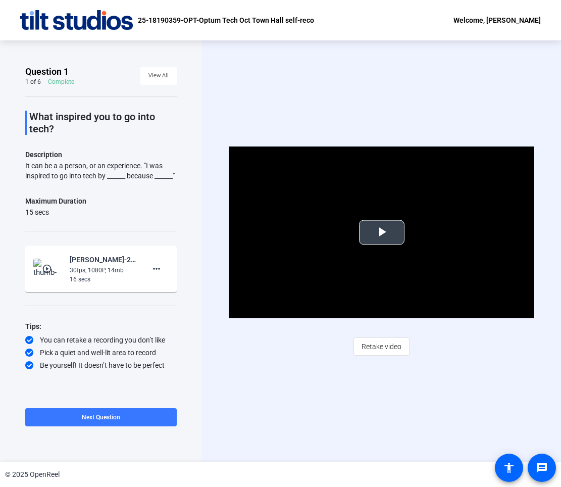
click at [382, 232] on span "Video Player" at bounding box center [382, 232] width 0 height 0
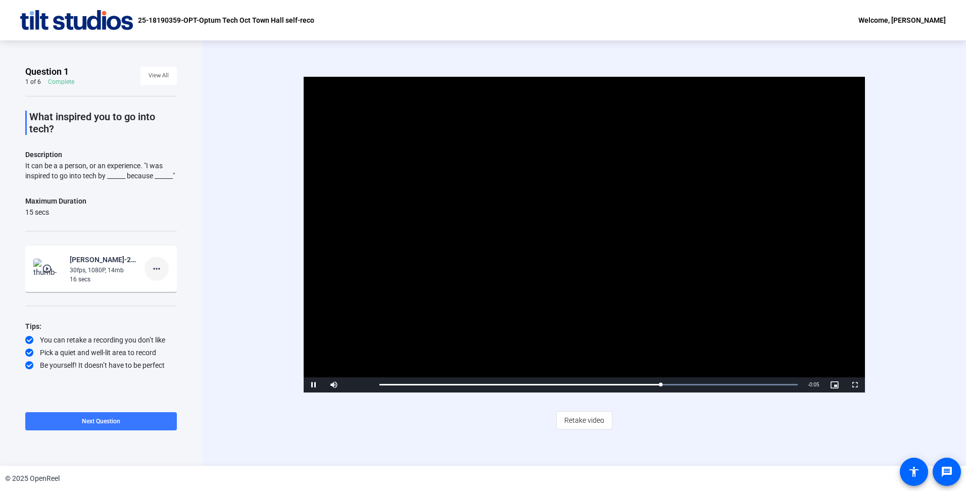
click at [156, 275] on mat-icon "more_horiz" at bounding box center [157, 269] width 12 height 12
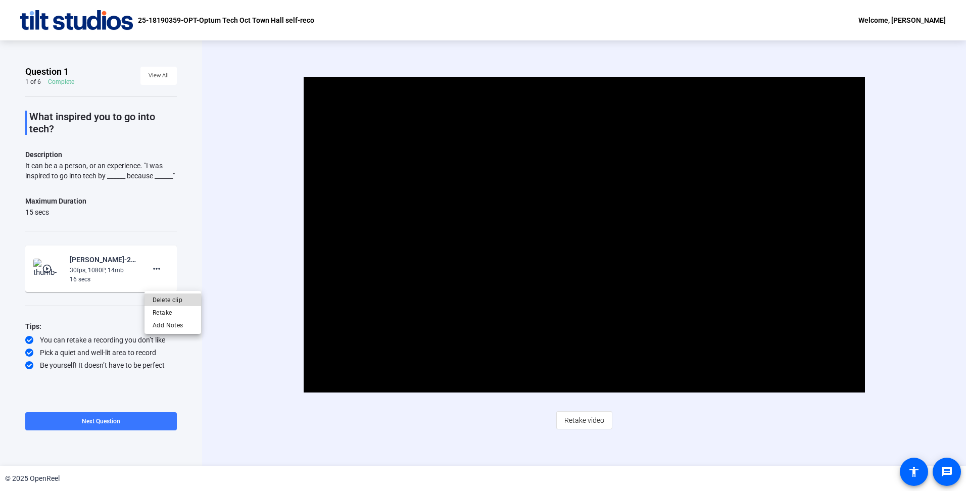
click at [177, 300] on span "Delete clip" at bounding box center [173, 300] width 40 height 12
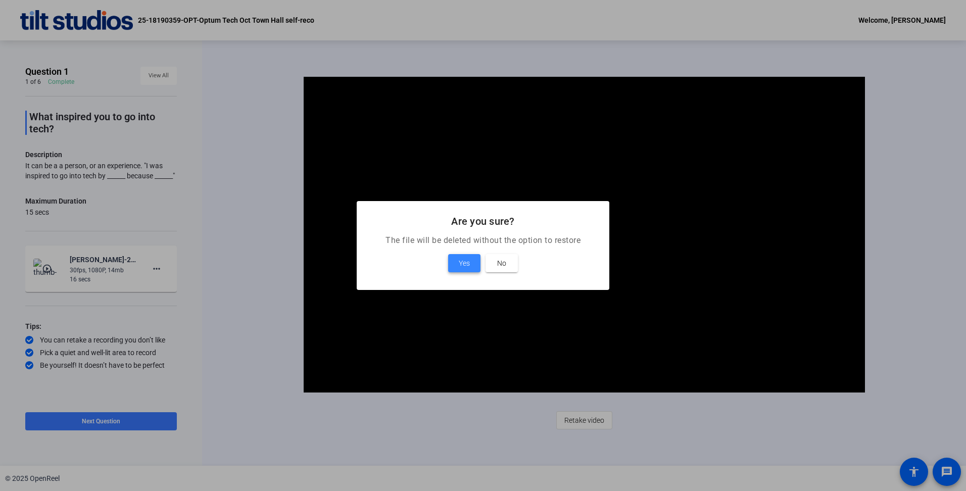
click at [461, 269] on span "Yes" at bounding box center [464, 263] width 11 height 12
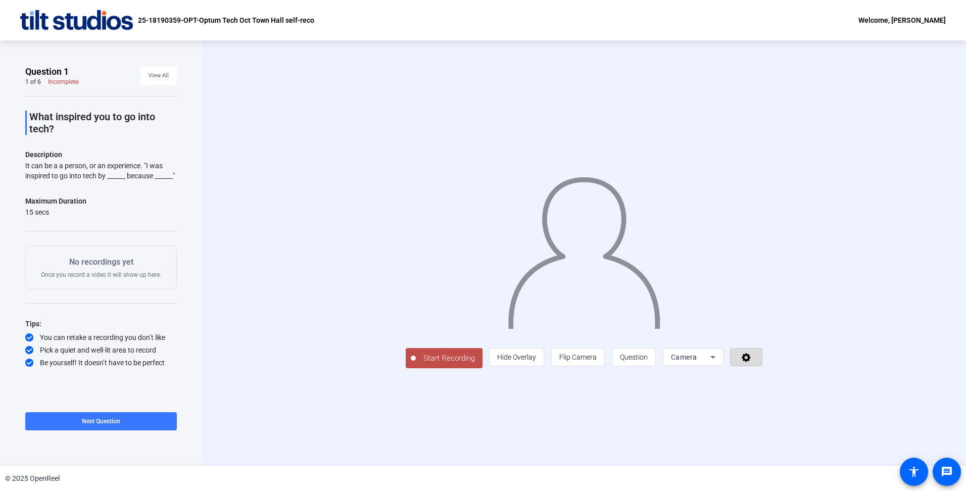
click at [762, 369] on span at bounding box center [746, 357] width 31 height 24
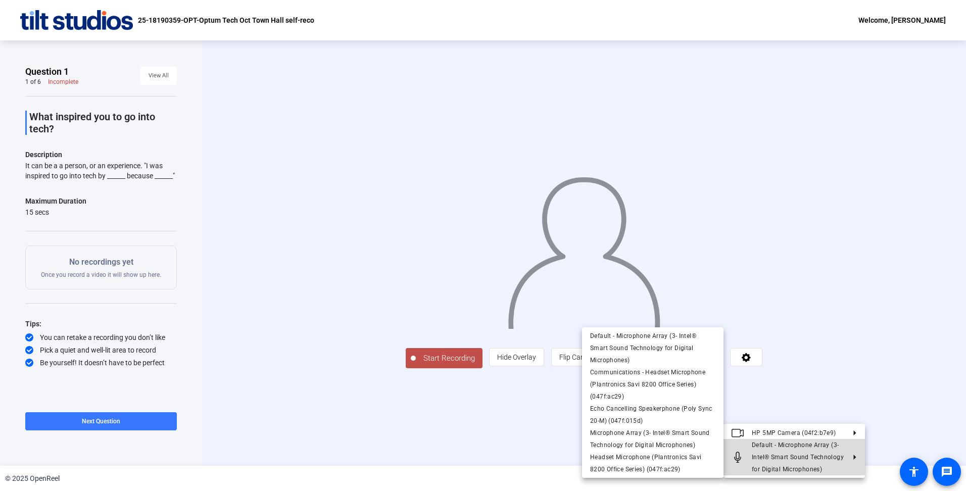
click at [830, 446] on span "Default - Microphone Array (3- Intel® Smart Sound Technology for Digital Microp…" at bounding box center [798, 457] width 92 height 31
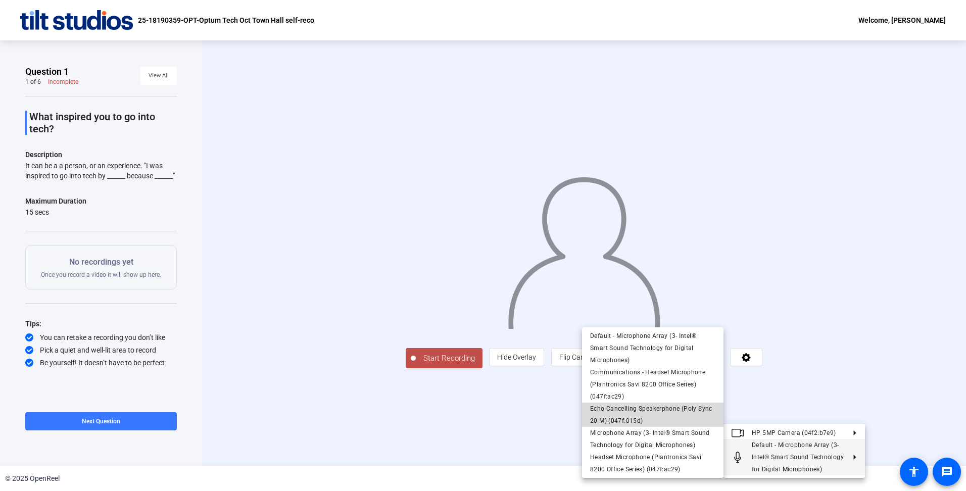
click at [637, 408] on span "Echo Cancelling Speakerphone (Poly Sync 20-M) (047f:015d)" at bounding box center [651, 414] width 122 height 19
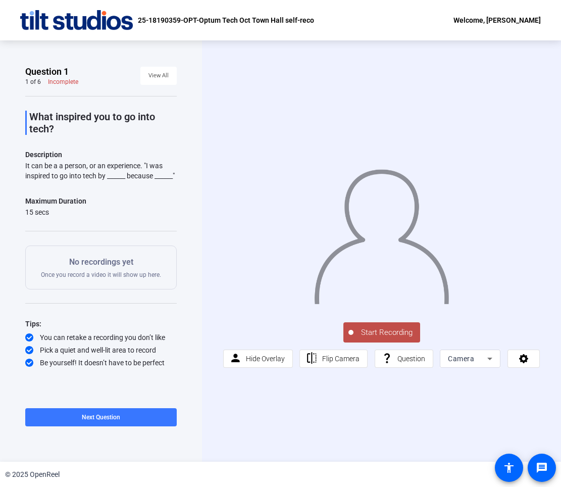
click at [387, 333] on span "Start Recording" at bounding box center [387, 333] width 67 height 12
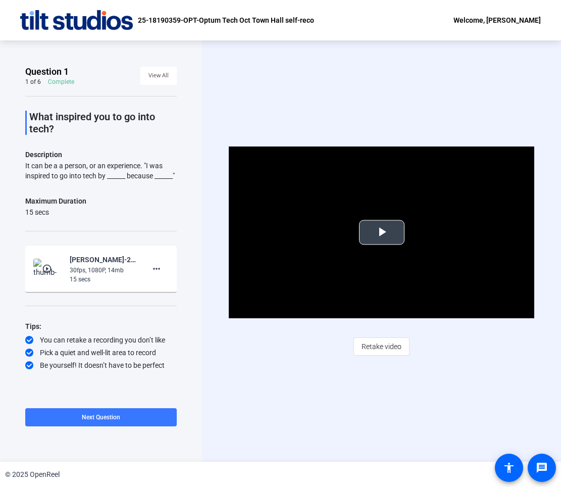
click at [382, 232] on span "Video Player" at bounding box center [382, 232] width 0 height 0
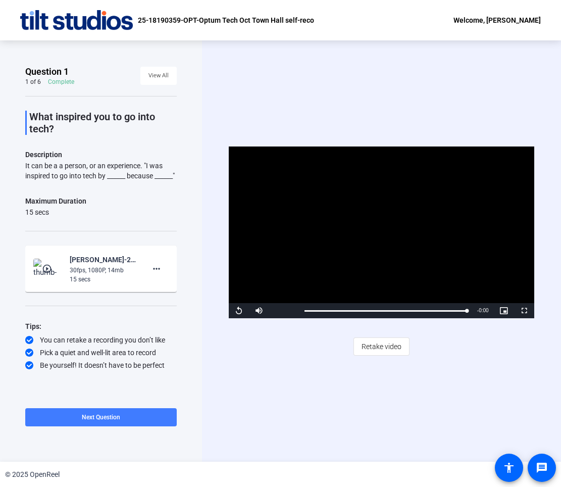
click at [128, 422] on span at bounding box center [101, 417] width 152 height 24
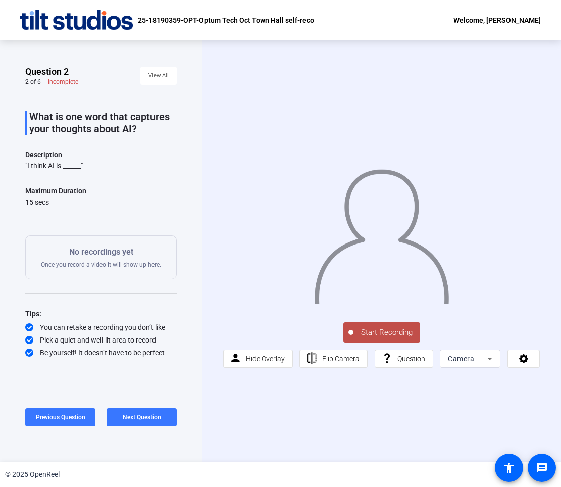
click at [382, 325] on button "Start Recording" at bounding box center [382, 332] width 77 height 20
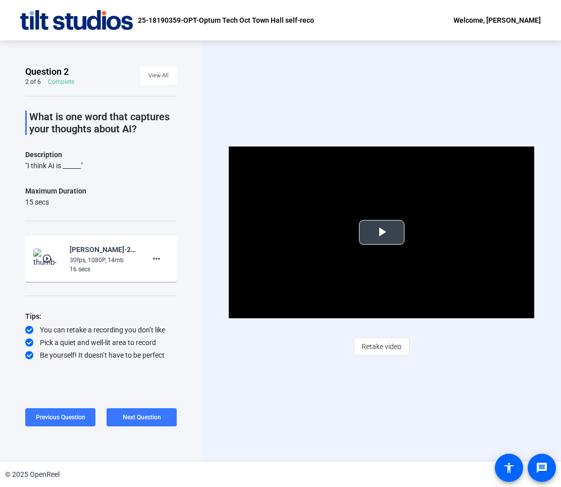
click at [382, 232] on span "Video Player" at bounding box center [382, 232] width 0 height 0
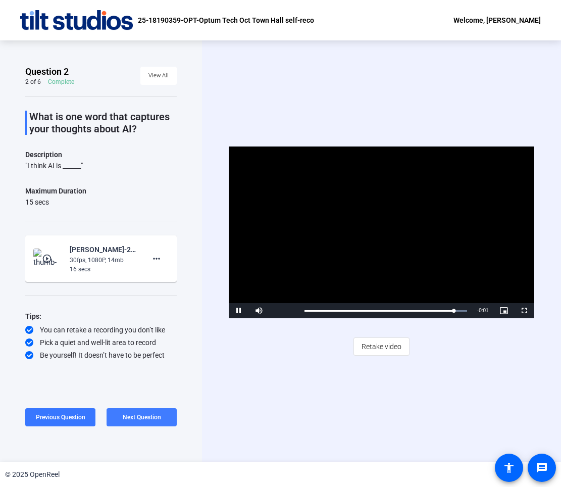
click at [167, 411] on span at bounding box center [142, 417] width 70 height 24
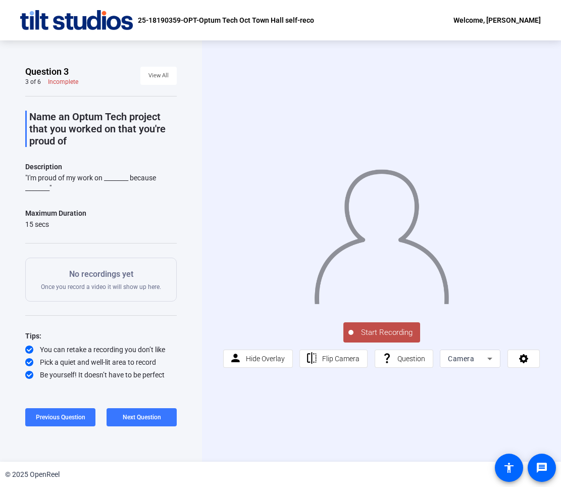
click at [395, 327] on span "Start Recording" at bounding box center [387, 333] width 67 height 12
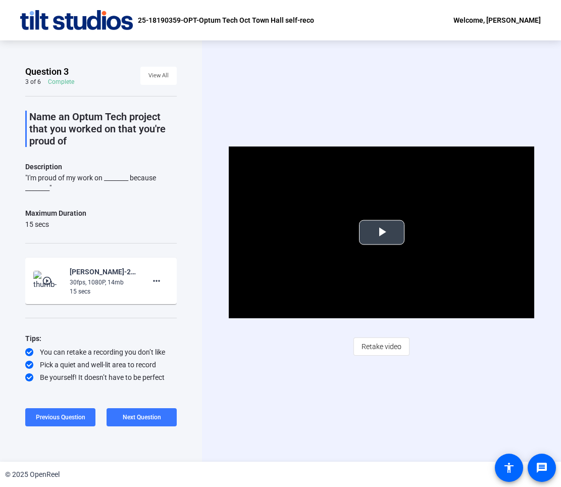
click at [382, 232] on span "Video Player" at bounding box center [382, 232] width 0 height 0
click at [370, 342] on span "Retake video" at bounding box center [382, 346] width 40 height 19
click at [382, 232] on span "Video Player" at bounding box center [382, 232] width 0 height 0
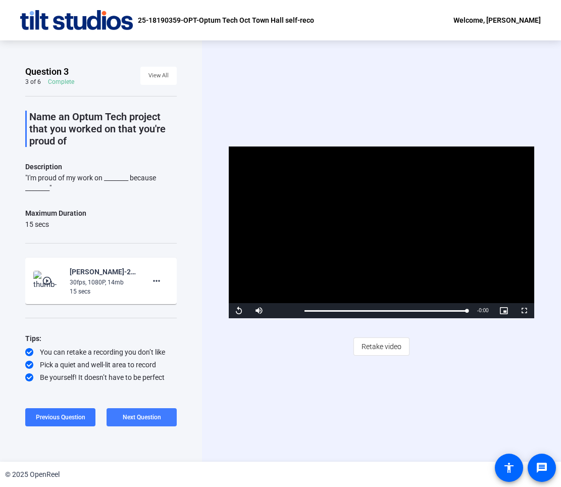
click at [140, 423] on span at bounding box center [142, 417] width 70 height 24
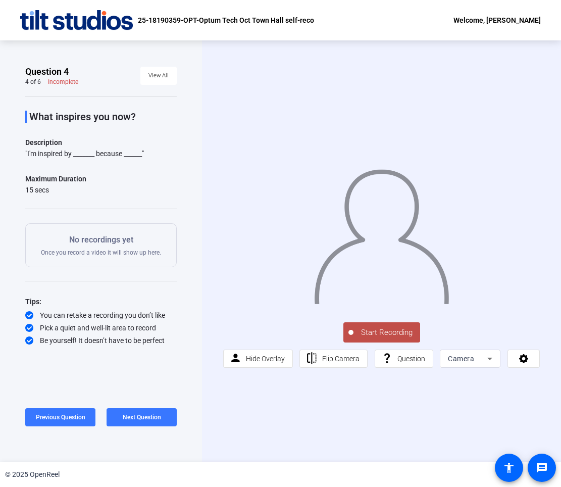
click at [384, 325] on button "Start Recording" at bounding box center [382, 332] width 77 height 20
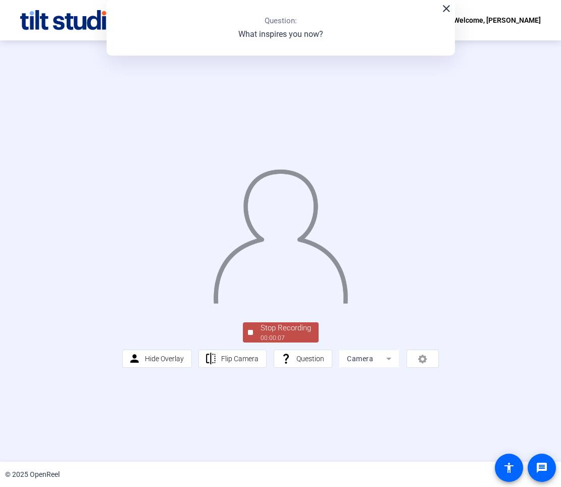
click at [303, 343] on div "00:00:07" at bounding box center [286, 337] width 51 height 9
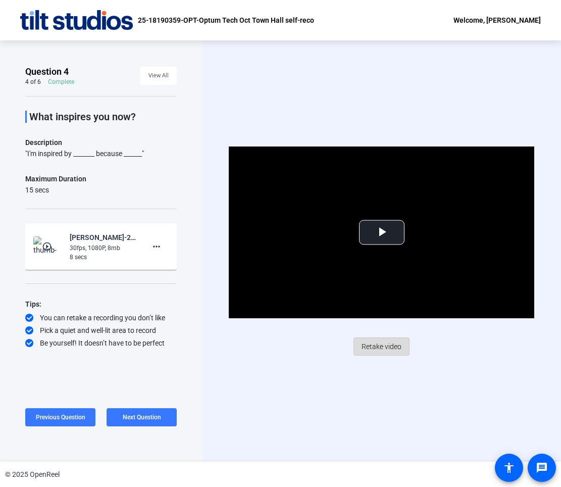
click at [388, 347] on span "Retake video" at bounding box center [382, 346] width 40 height 19
drag, startPoint x: 381, startPoint y: 234, endPoint x: 381, endPoint y: 246, distance: 11.1
click at [382, 232] on span "Video Player" at bounding box center [382, 232] width 0 height 0
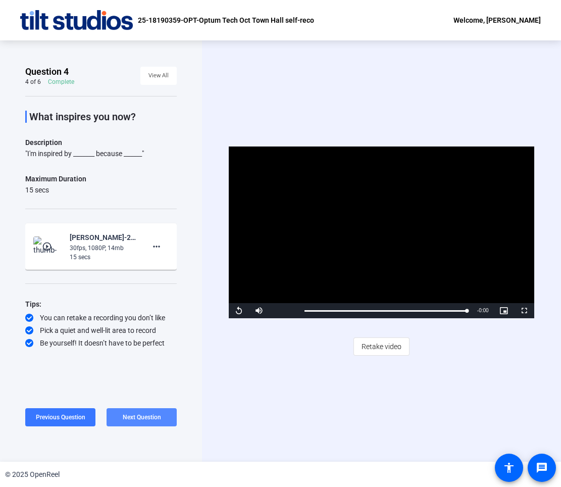
click at [163, 411] on span at bounding box center [142, 417] width 70 height 24
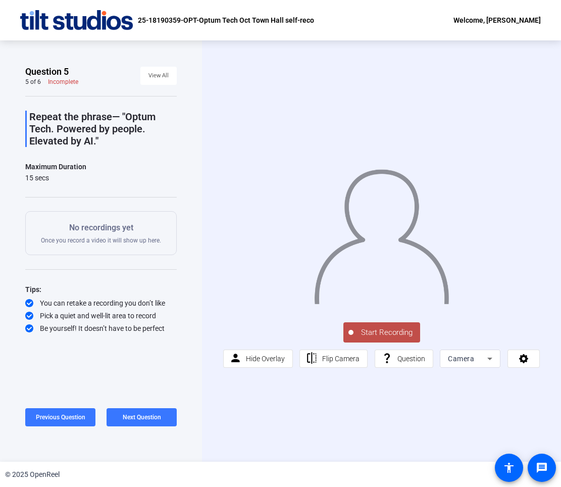
click at [397, 332] on span "Start Recording" at bounding box center [387, 333] width 67 height 12
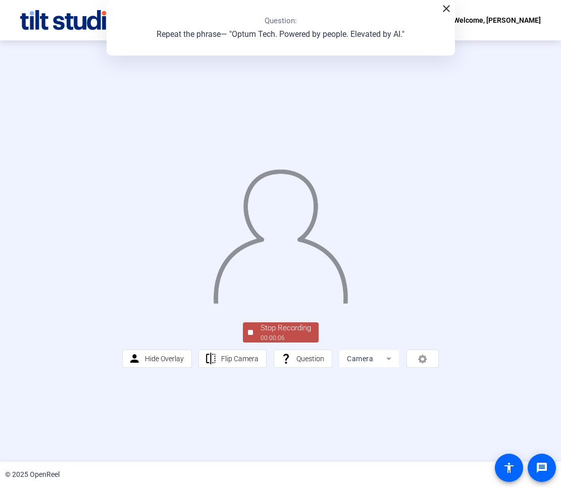
click at [292, 334] on div "Stop Recording" at bounding box center [286, 328] width 51 height 12
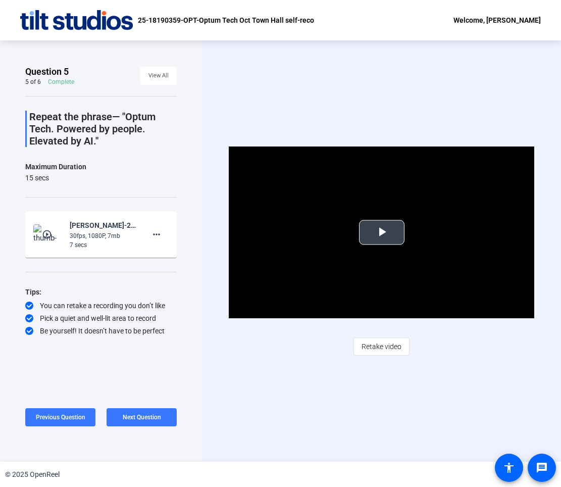
click at [382, 232] on span "Video Player" at bounding box center [382, 232] width 0 height 0
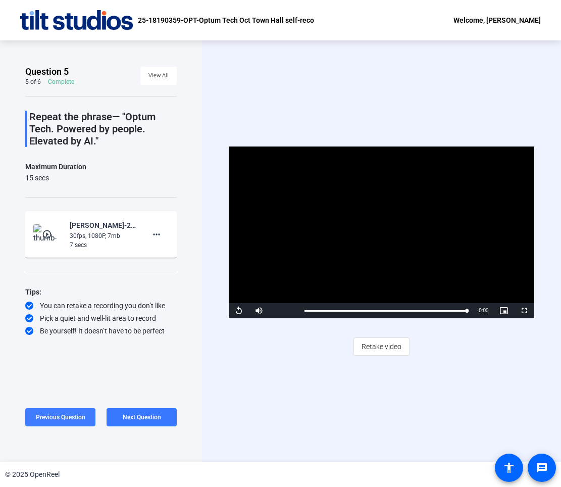
click at [134, 405] on span at bounding box center [142, 417] width 70 height 24
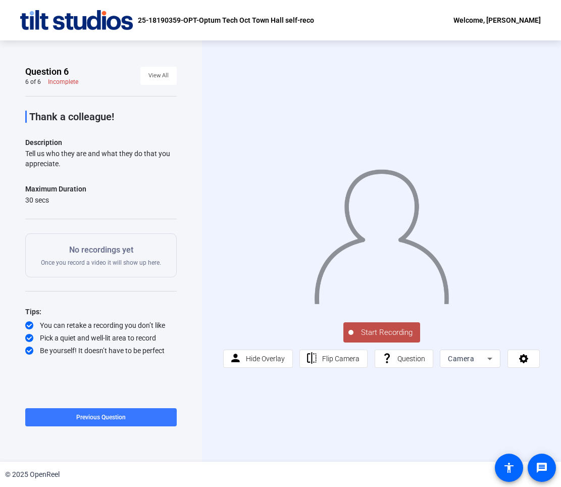
click at [377, 330] on span "Start Recording" at bounding box center [387, 333] width 67 height 12
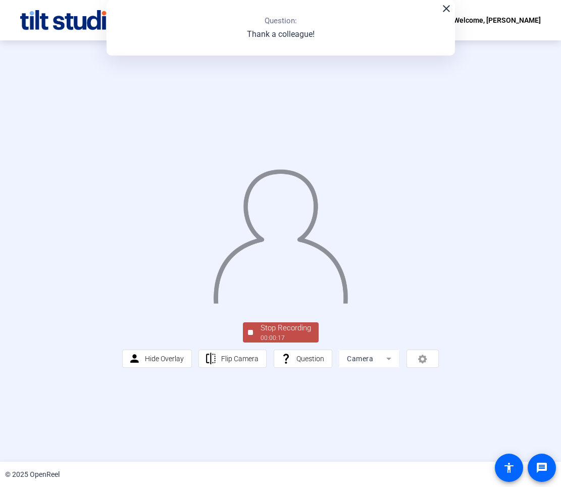
click at [306, 334] on div "Stop Recording" at bounding box center [286, 328] width 51 height 12
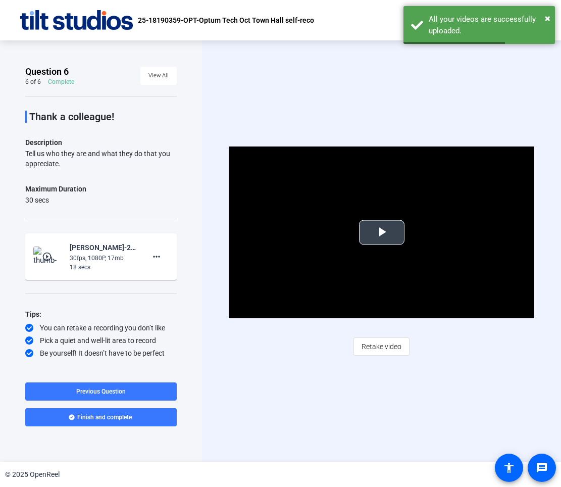
click at [382, 232] on span "Video Player" at bounding box center [382, 232] width 0 height 0
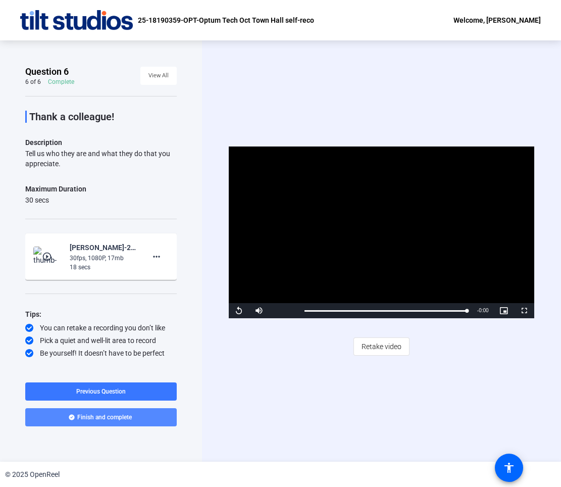
click at [102, 416] on span "Finish and complete" at bounding box center [104, 417] width 55 height 8
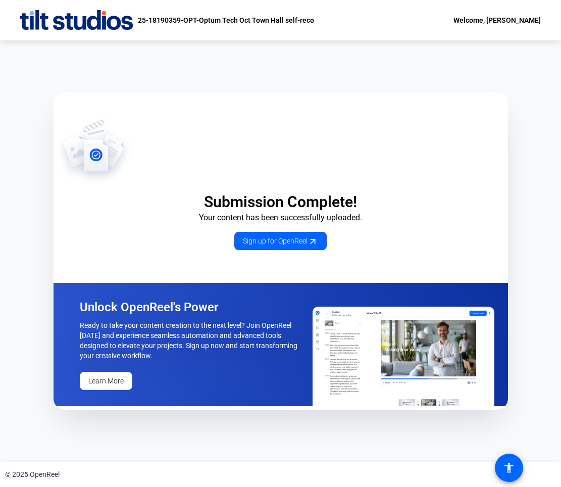
click at [493, 23] on div "Welcome, [PERSON_NAME]" at bounding box center [497, 20] width 87 height 12
click at [491, 38] on span "Logout" at bounding box center [486, 35] width 40 height 12
